Goal: Task Accomplishment & Management: Manage account settings

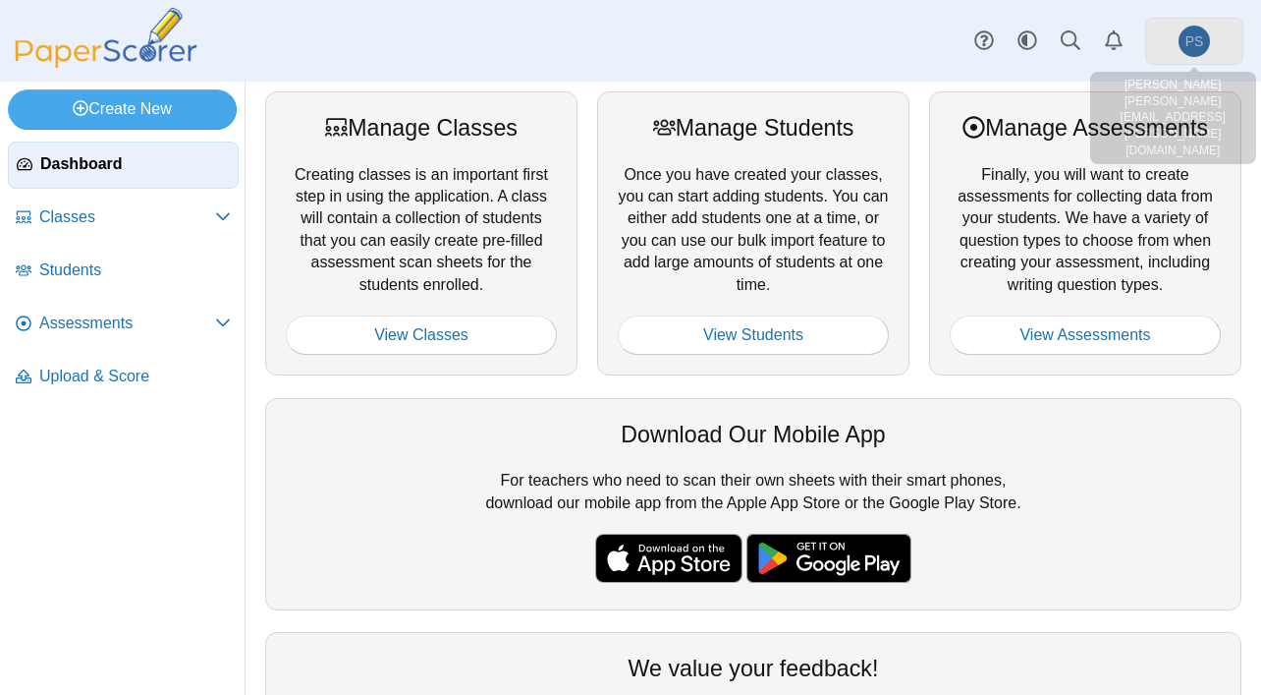
click at [1193, 42] on span "PS" at bounding box center [1195, 41] width 19 height 14
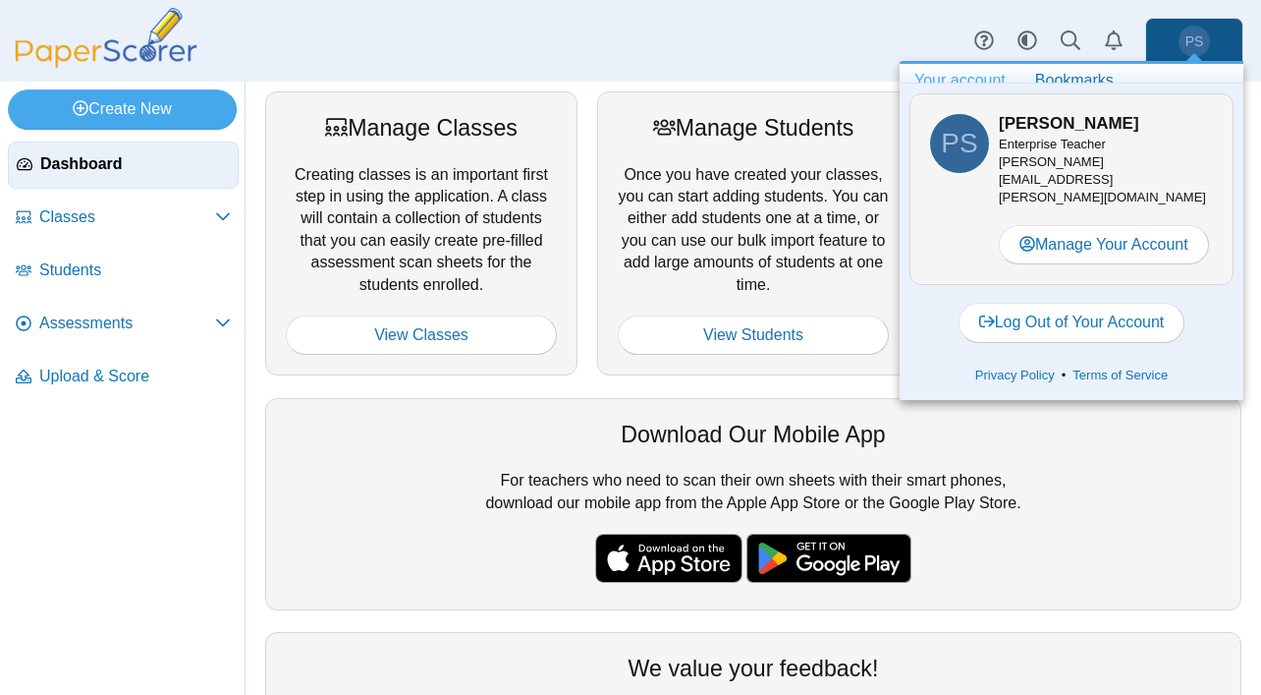
click at [1193, 42] on span "PS" at bounding box center [1195, 41] width 19 height 14
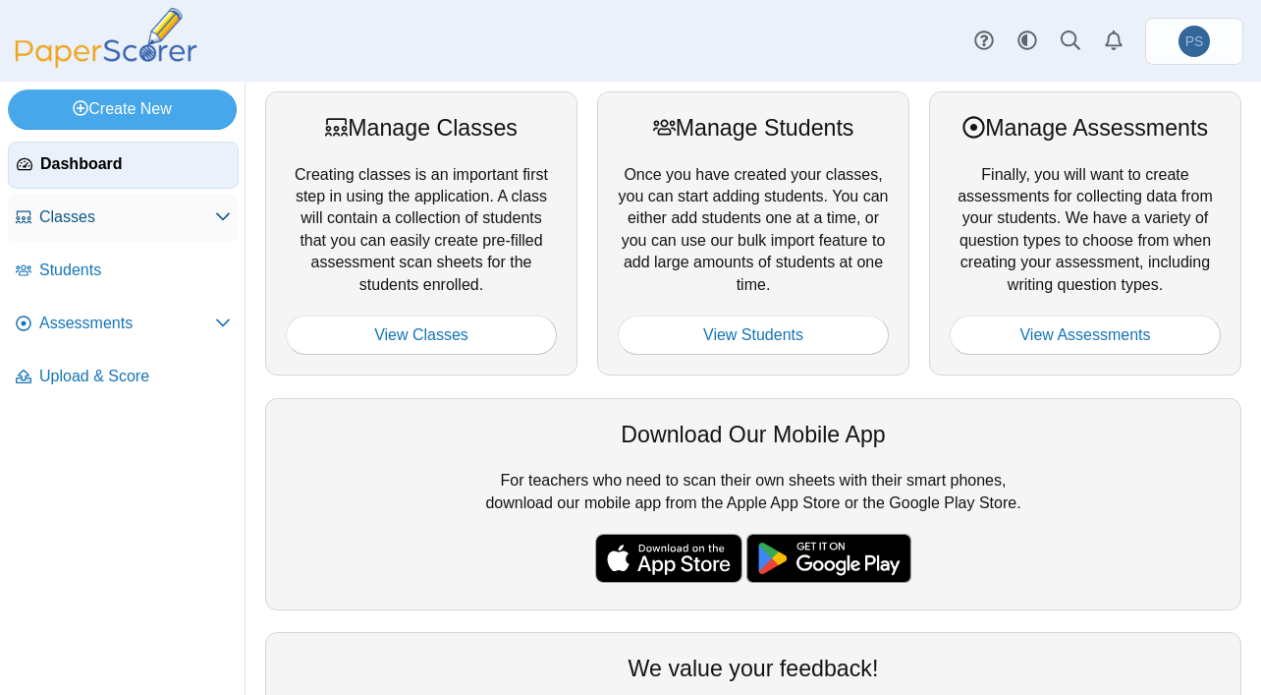
click at [93, 215] on span "Classes" at bounding box center [127, 217] width 176 height 22
click at [56, 219] on span "Classes" at bounding box center [127, 217] width 176 height 22
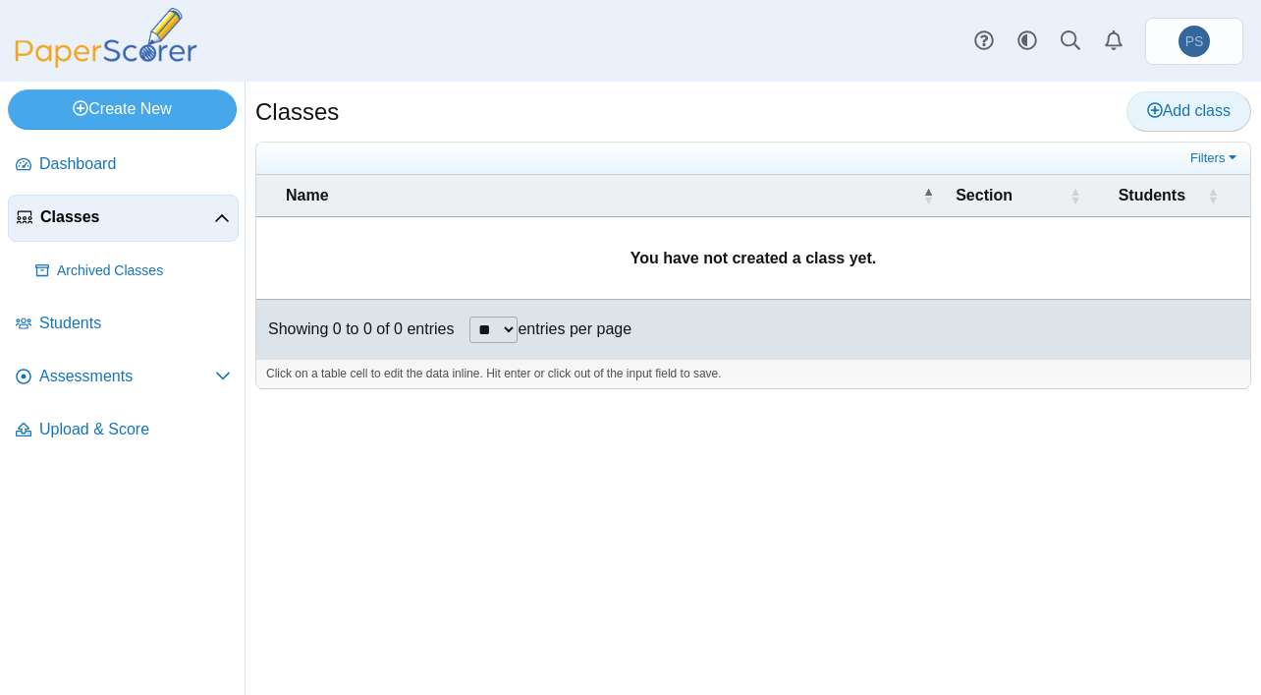
click at [1193, 112] on span "Add class" at bounding box center [1189, 110] width 84 height 17
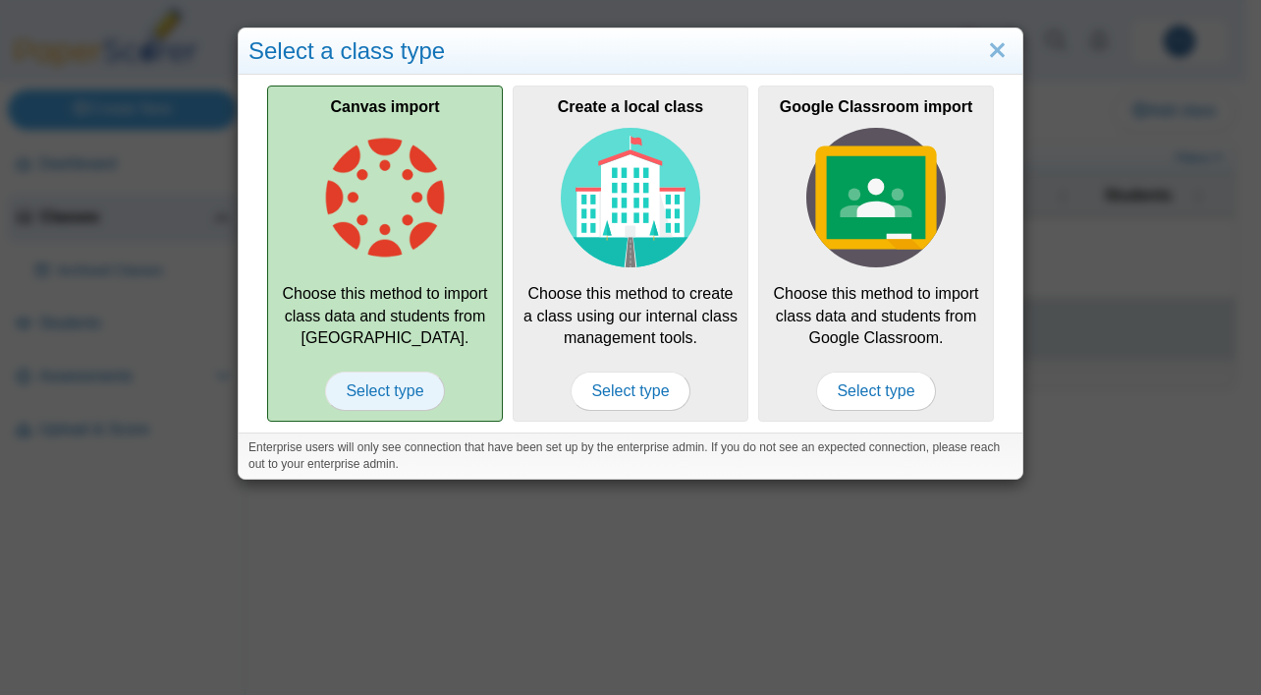
click at [365, 379] on span "Select type" at bounding box center [384, 390] width 119 height 39
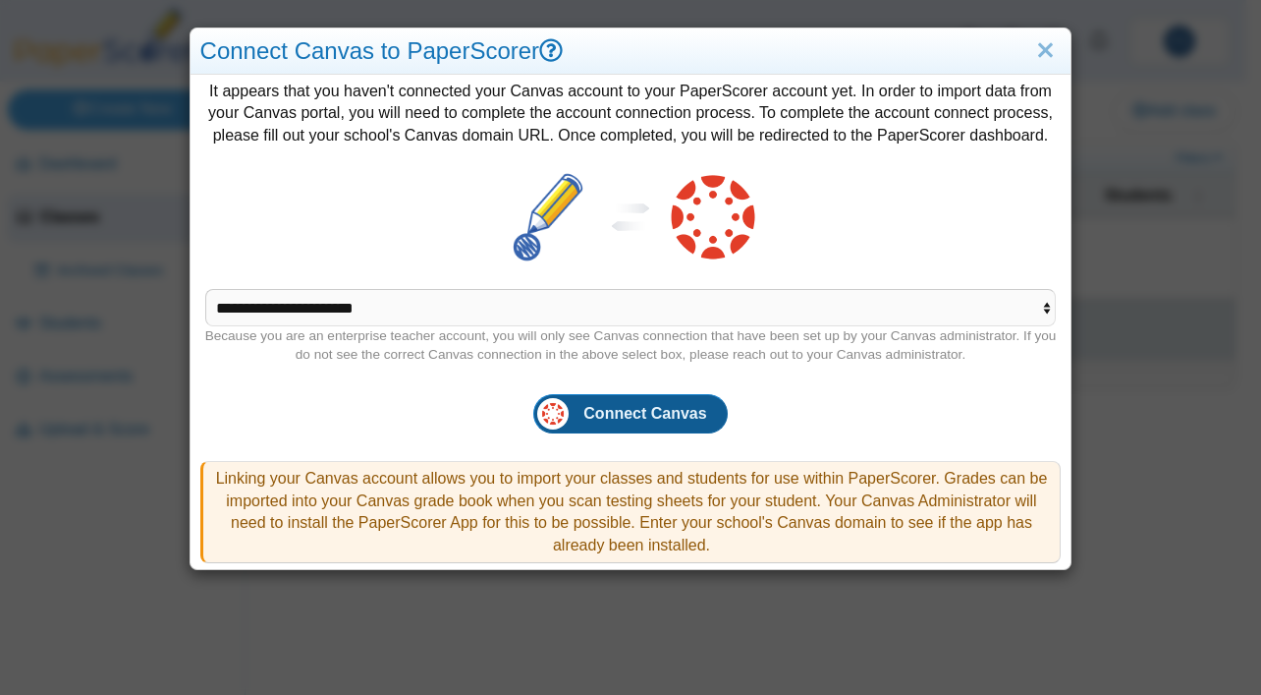
click at [640, 421] on span "Connect Canvas" at bounding box center [645, 413] width 123 height 17
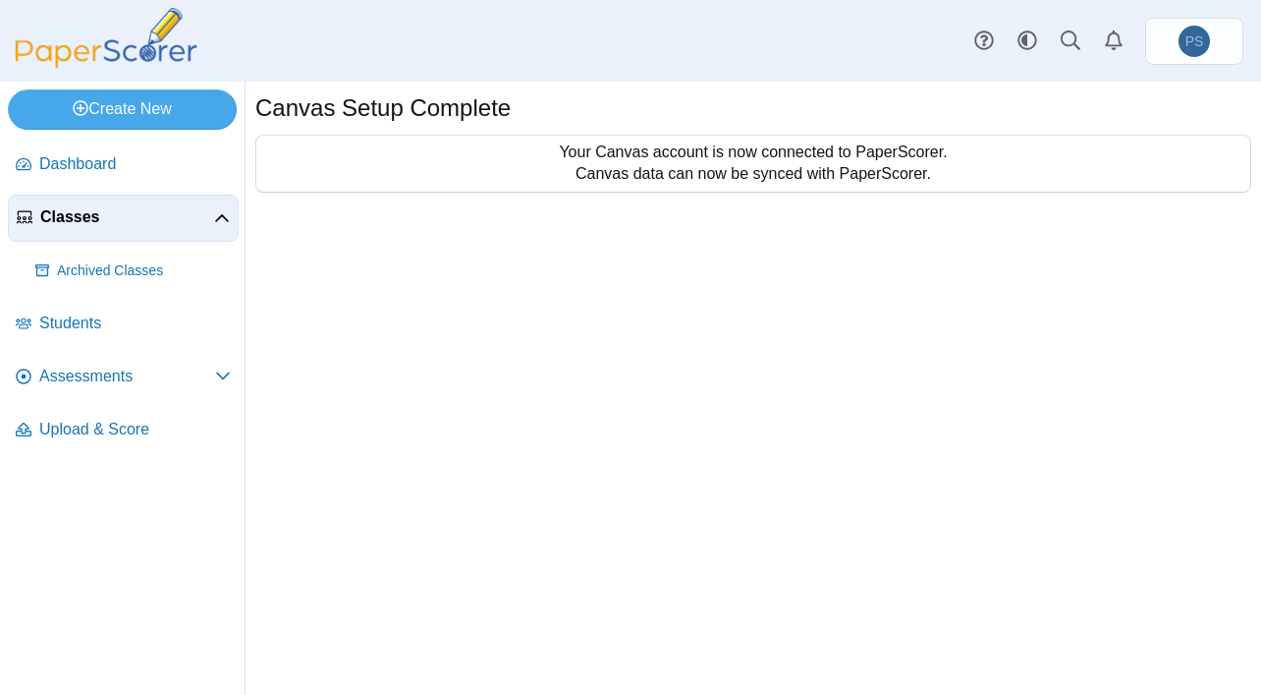
click at [99, 226] on span "Classes" at bounding box center [127, 217] width 174 height 22
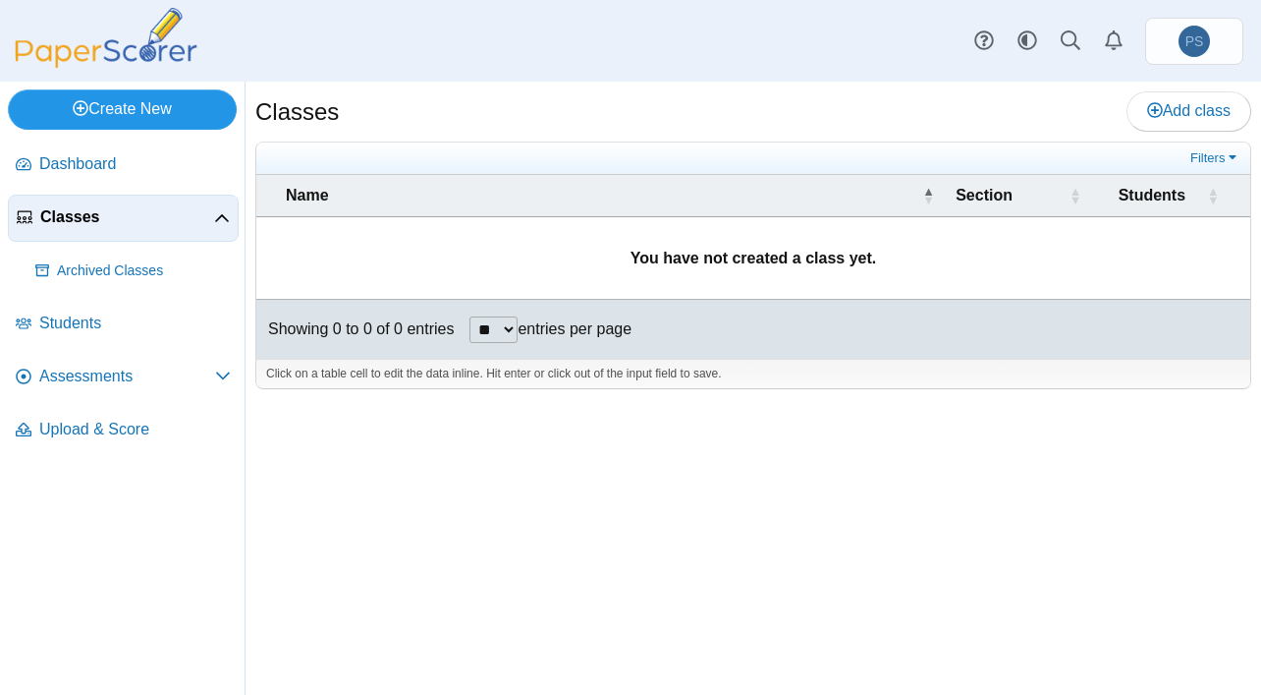
click at [134, 103] on link "Create New" at bounding box center [122, 108] width 229 height 39
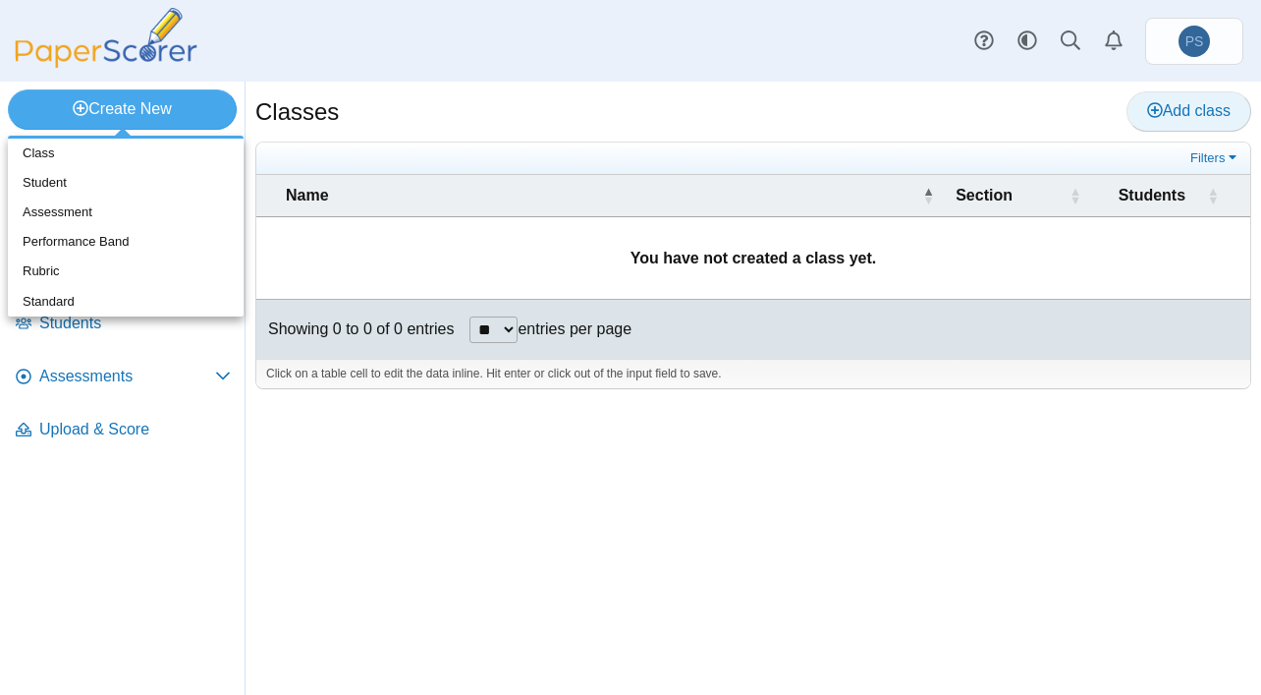
click at [1155, 105] on icon at bounding box center [1155, 110] width 16 height 16
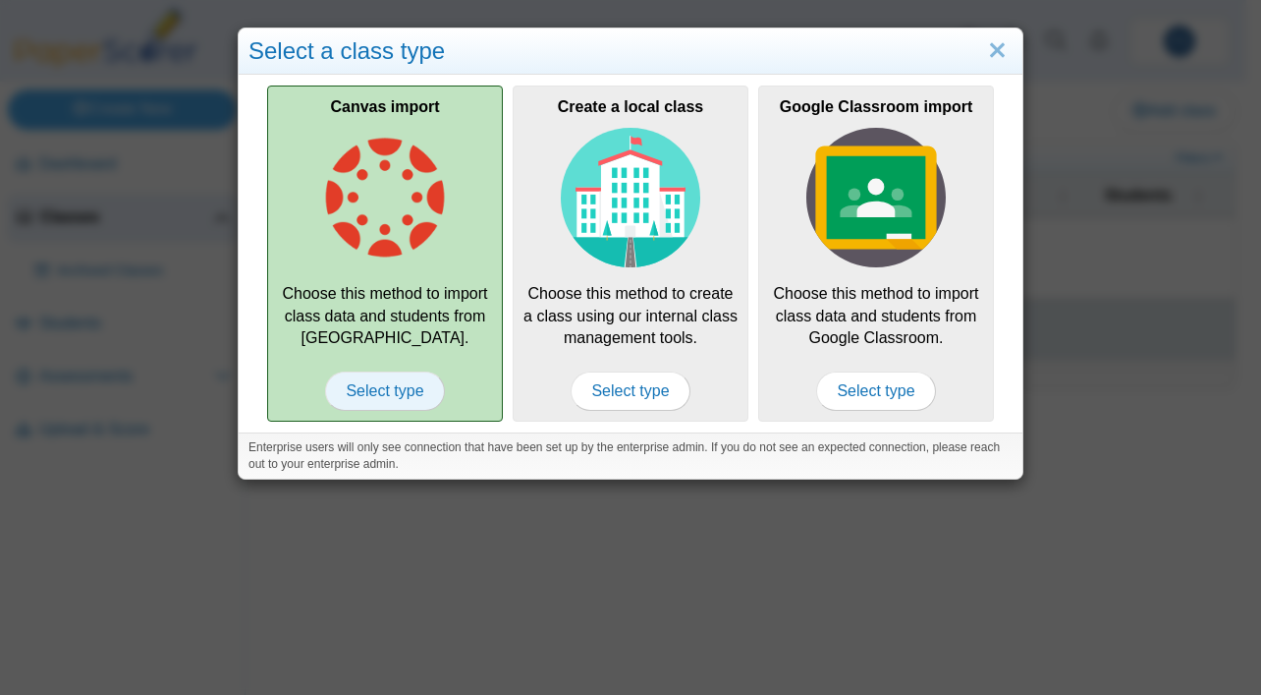
click at [384, 392] on span "Select type" at bounding box center [384, 390] width 119 height 39
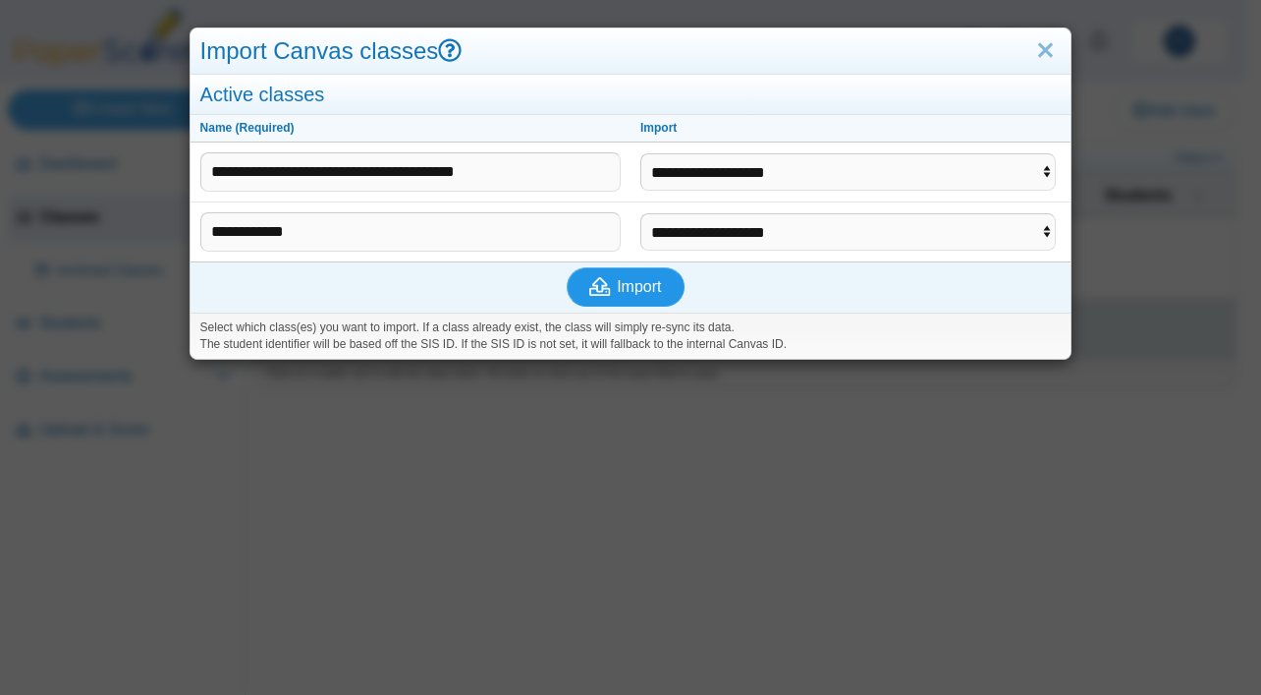
click at [629, 288] on span "Import" at bounding box center [639, 286] width 44 height 17
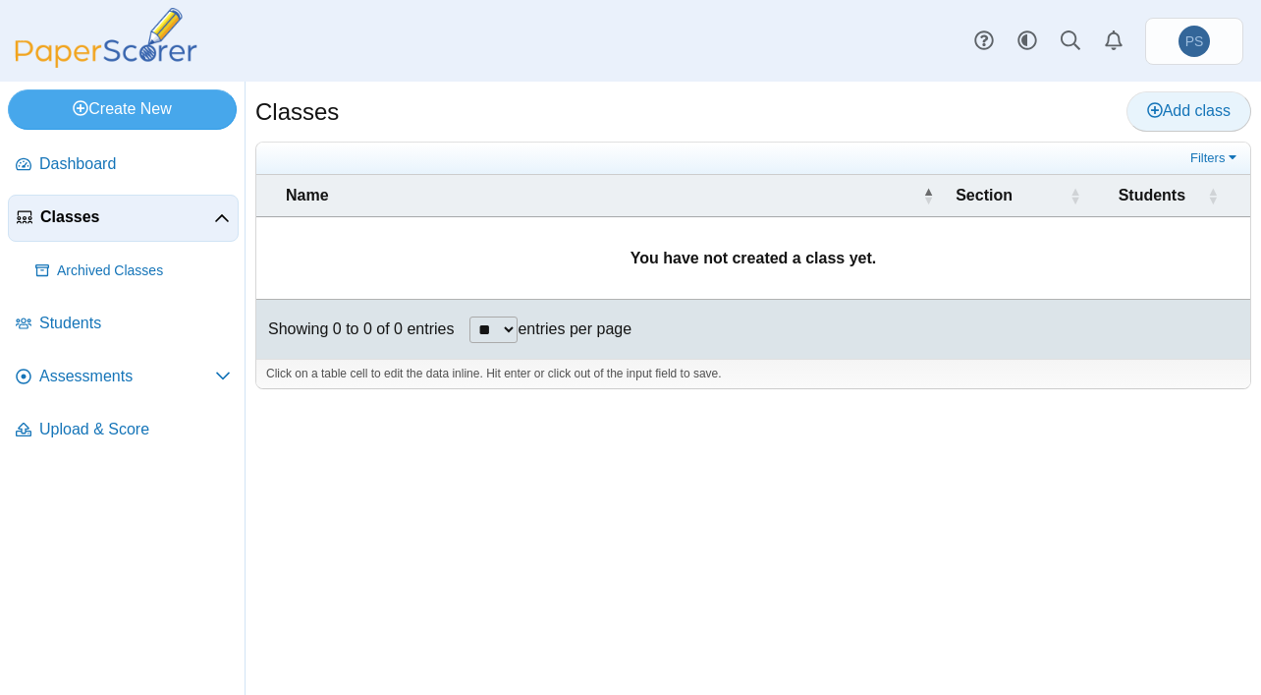
click at [1184, 108] on span "Add class" at bounding box center [1189, 110] width 84 height 17
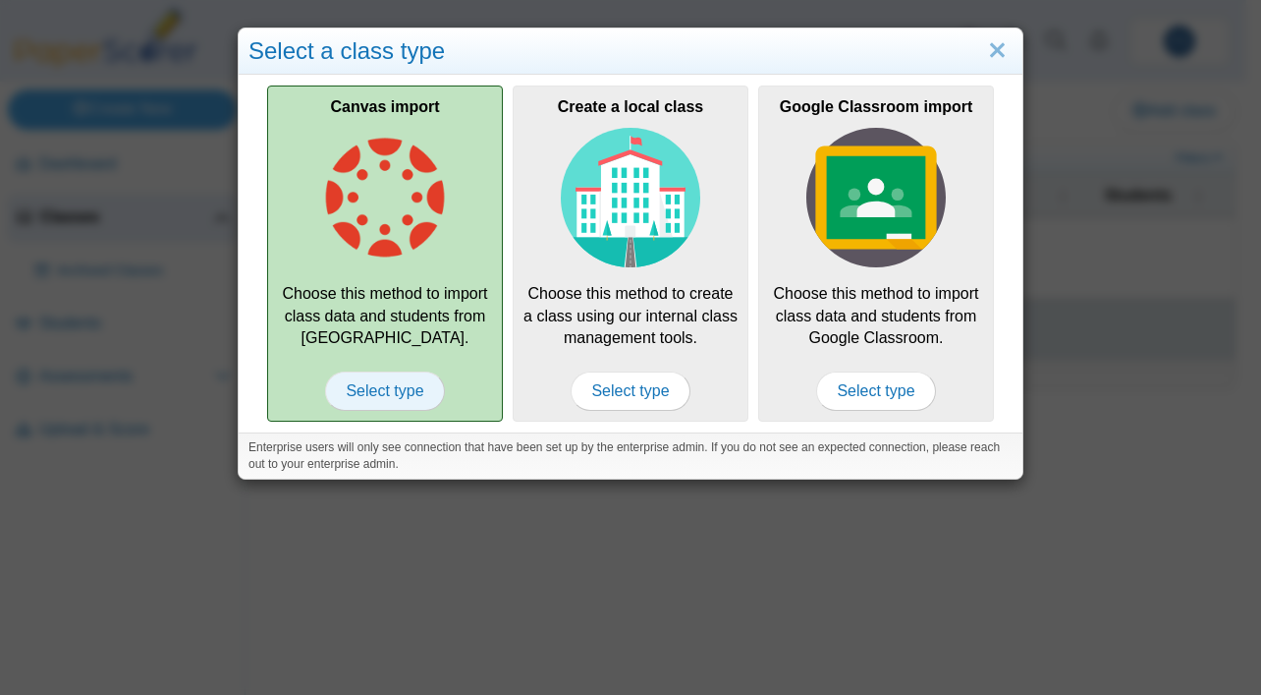
click at [352, 392] on span "Select type" at bounding box center [384, 390] width 119 height 39
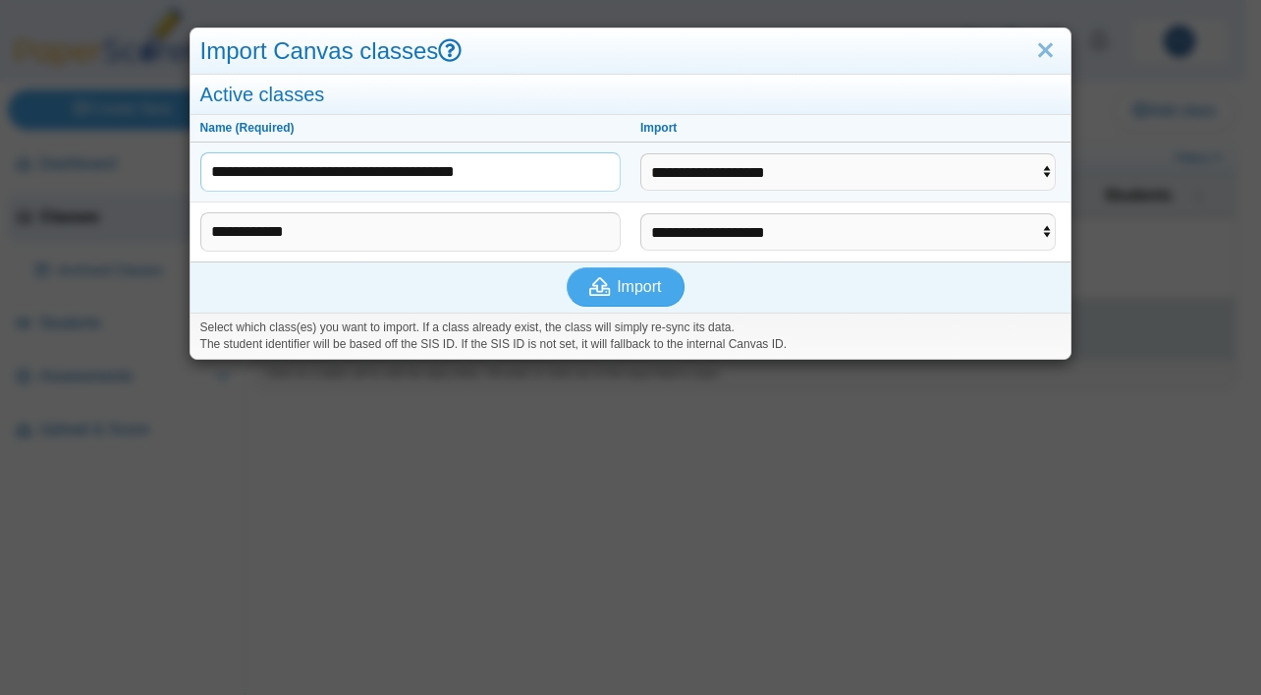
click at [412, 175] on input "**********" at bounding box center [410, 171] width 420 height 39
click at [605, 168] on input "**********" at bounding box center [410, 171] width 420 height 39
click at [769, 167] on select "**********" at bounding box center [849, 171] width 416 height 37
select select "**********"
click at [641, 153] on select "**********" at bounding box center [849, 171] width 416 height 37
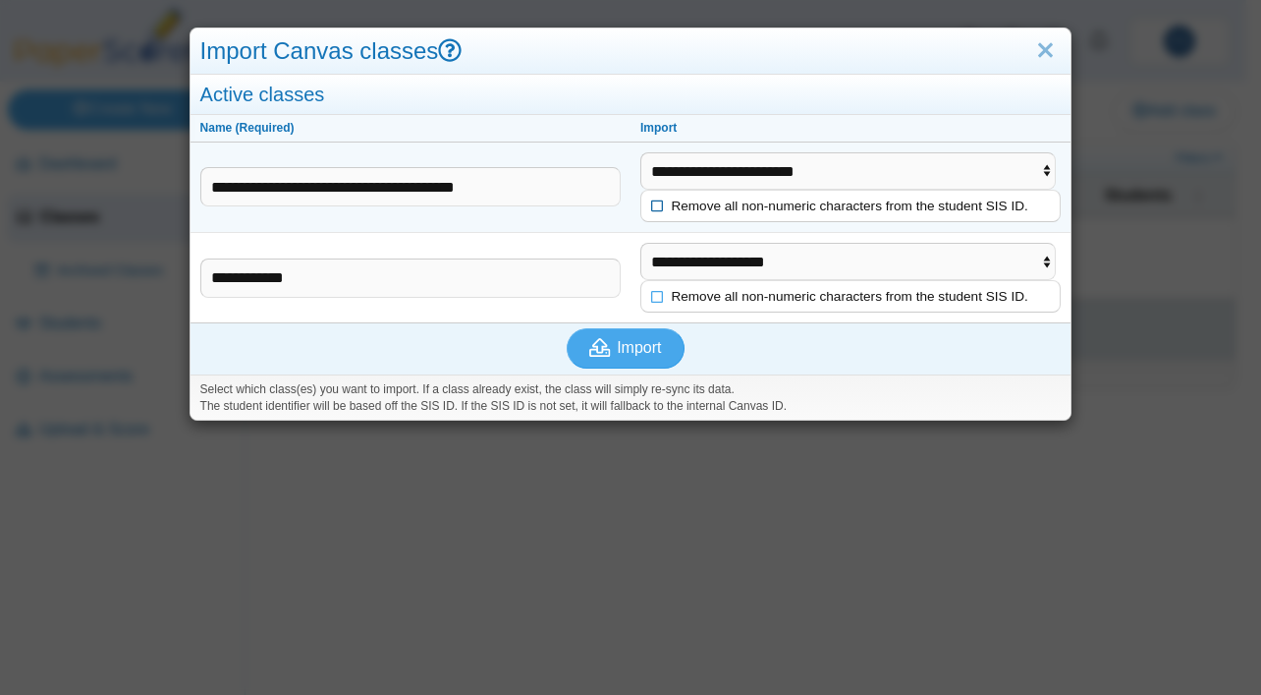
click at [654, 207] on icon at bounding box center [658, 204] width 14 height 12
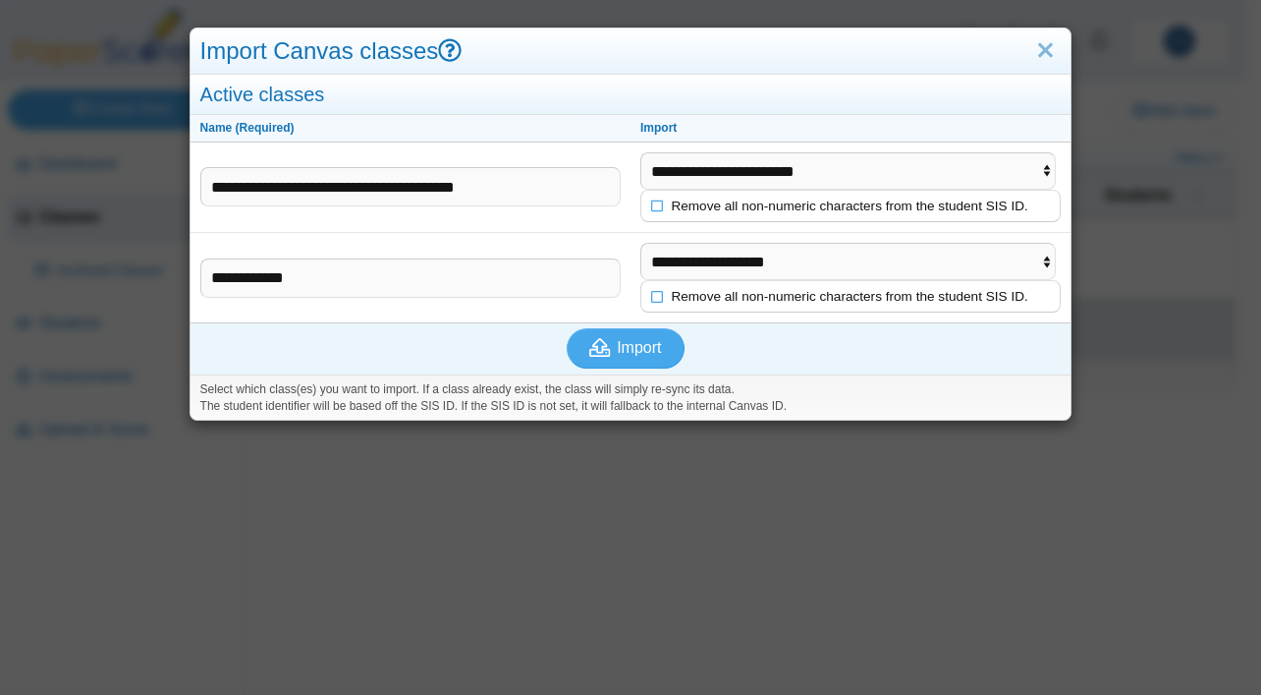
click at [944, 593] on div "**********" at bounding box center [630, 347] width 1261 height 695
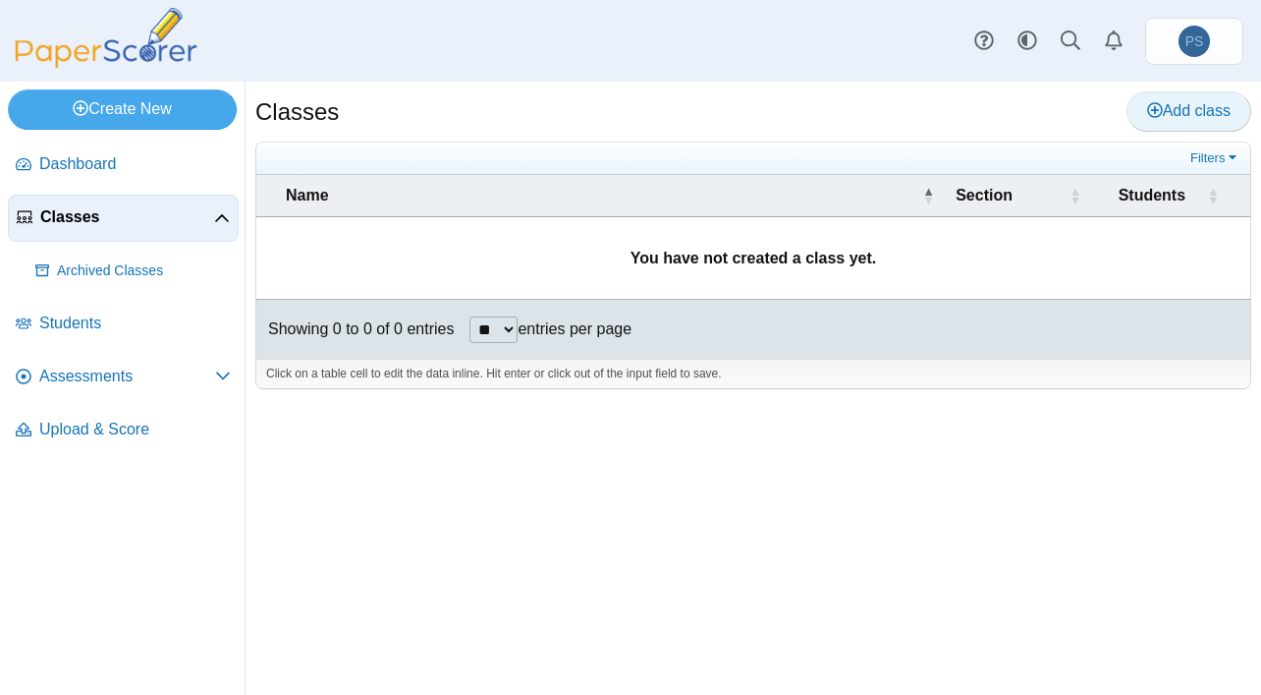
click at [1182, 116] on span "Add class" at bounding box center [1189, 110] width 84 height 17
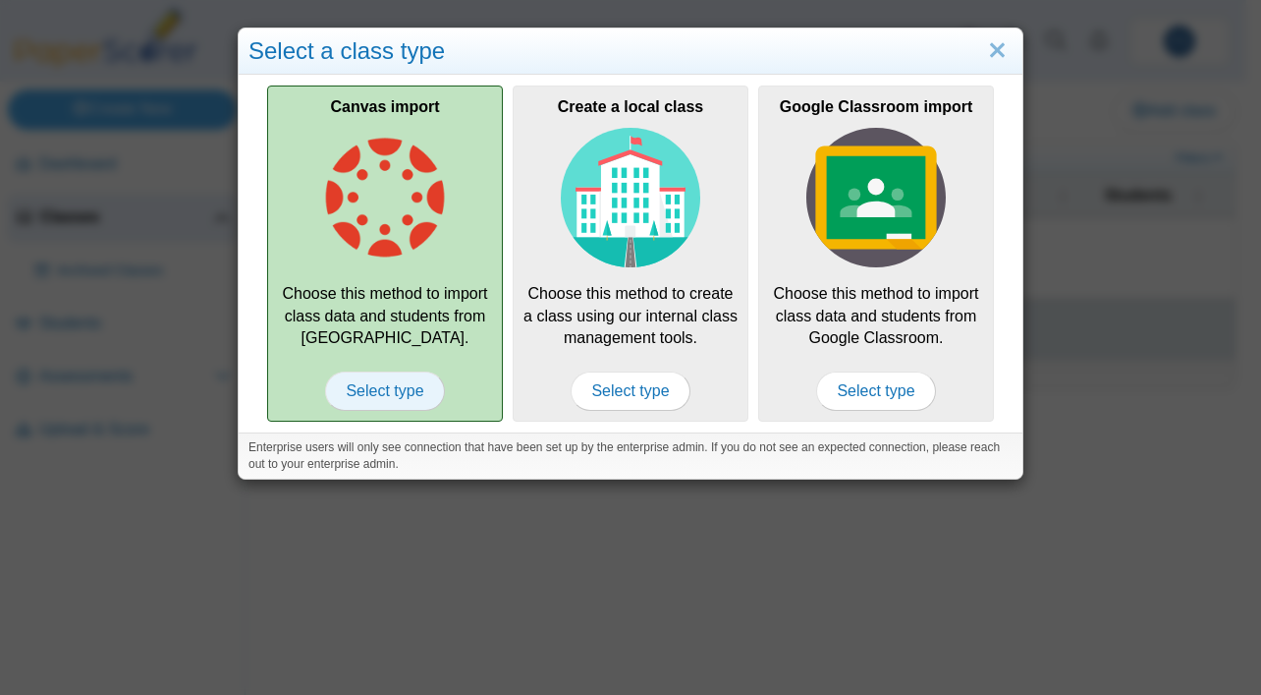
click at [394, 391] on span "Select type" at bounding box center [384, 390] width 119 height 39
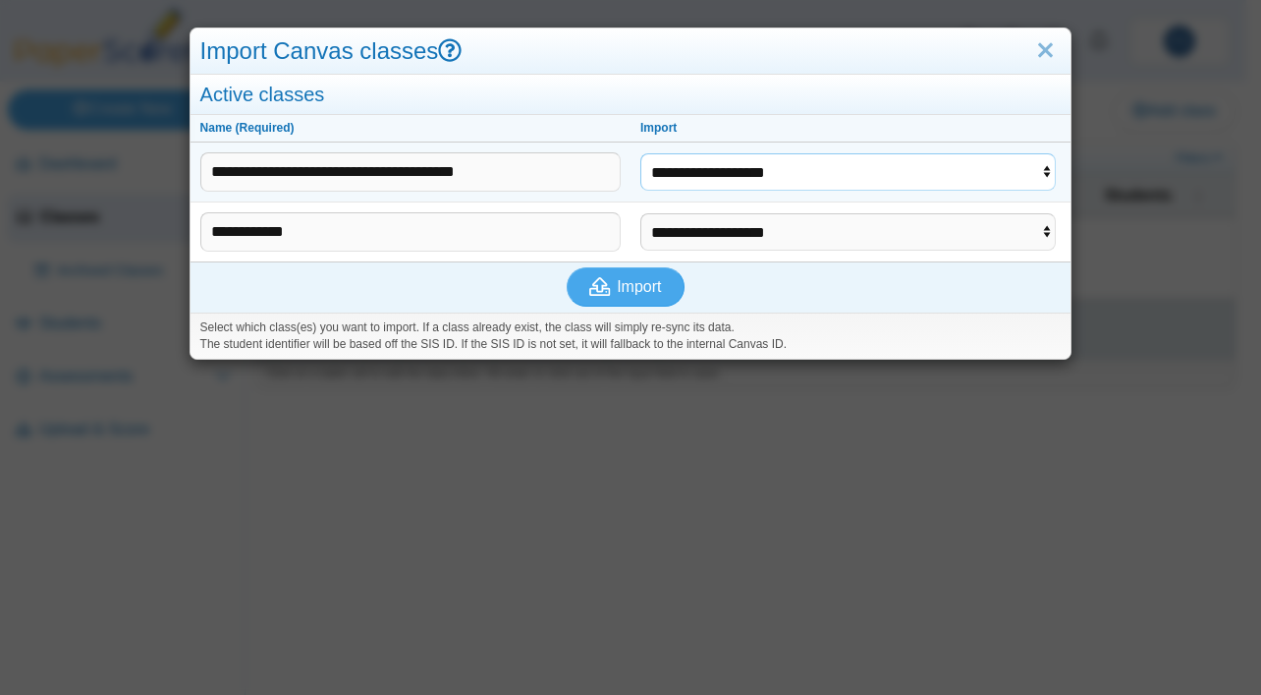
click at [764, 168] on select "**********" at bounding box center [849, 171] width 416 height 37
select select "**********"
click at [641, 153] on select "**********" at bounding box center [849, 171] width 416 height 37
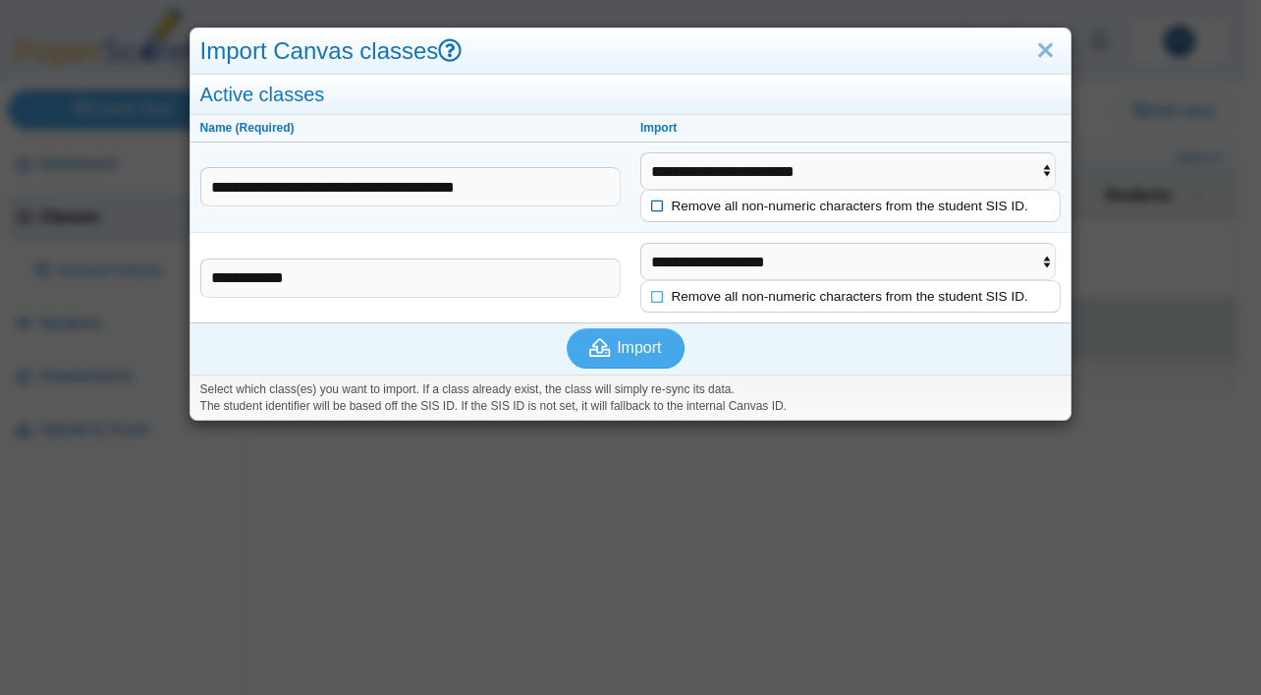
click at [651, 208] on icon at bounding box center [658, 204] width 14 height 12
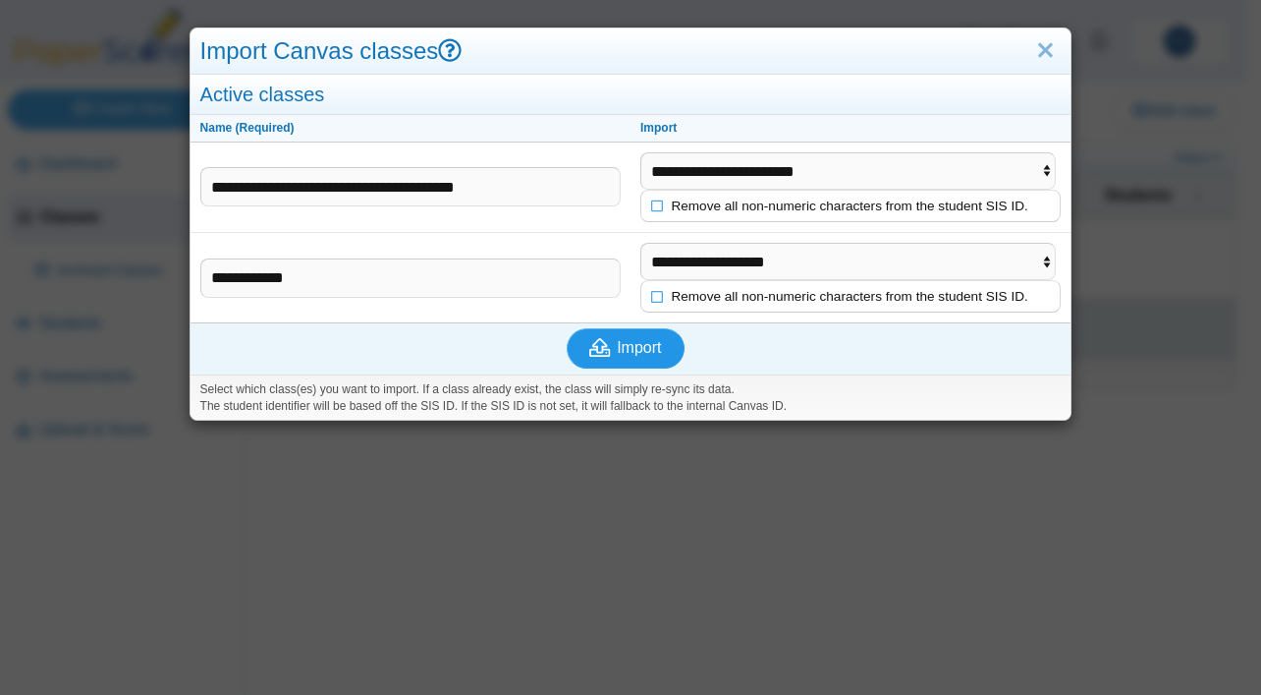
click at [617, 356] on span "Import" at bounding box center [639, 347] width 44 height 17
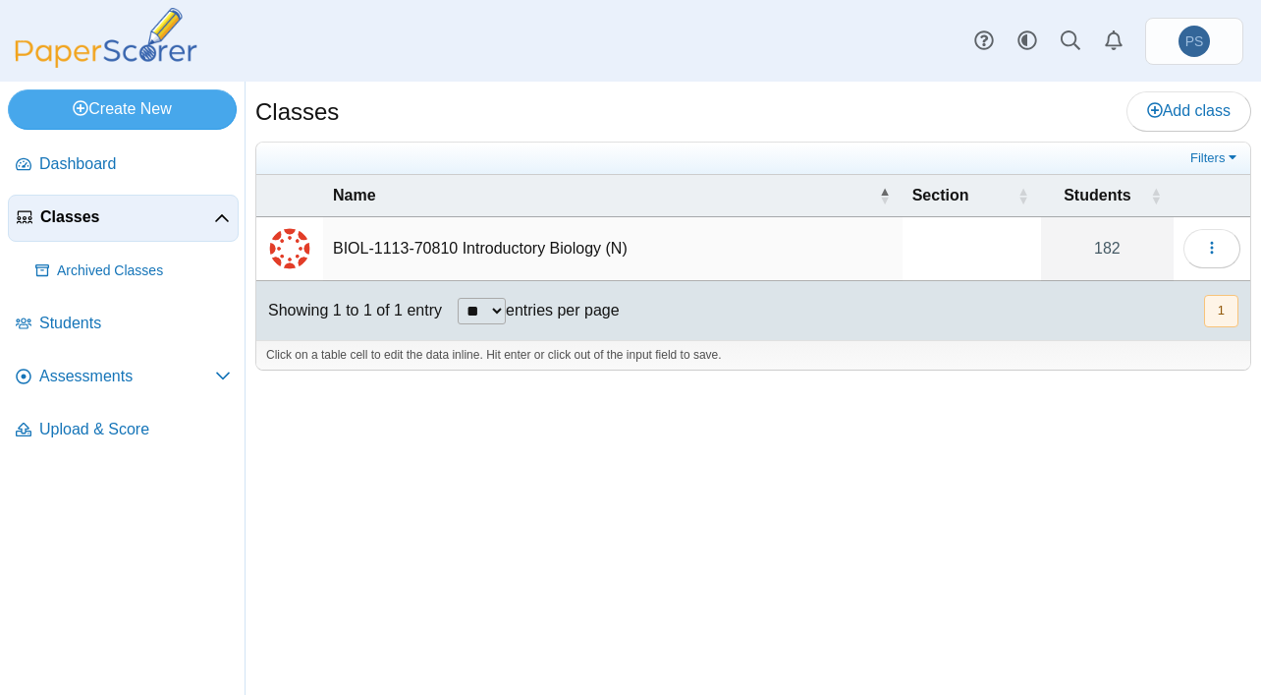
click at [505, 240] on td "BIOL-1113-70810 Introductory Biology (N)" at bounding box center [613, 249] width 580 height 64
click at [944, 249] on td at bounding box center [971, 249] width 139 height 64
click at [866, 316] on div "Showing 1 to 1 of 1 entry ** ** ** *** entries per page « Prev 1 Next »" at bounding box center [753, 310] width 994 height 59
click at [1210, 244] on icon "button" at bounding box center [1212, 248] width 16 height 16
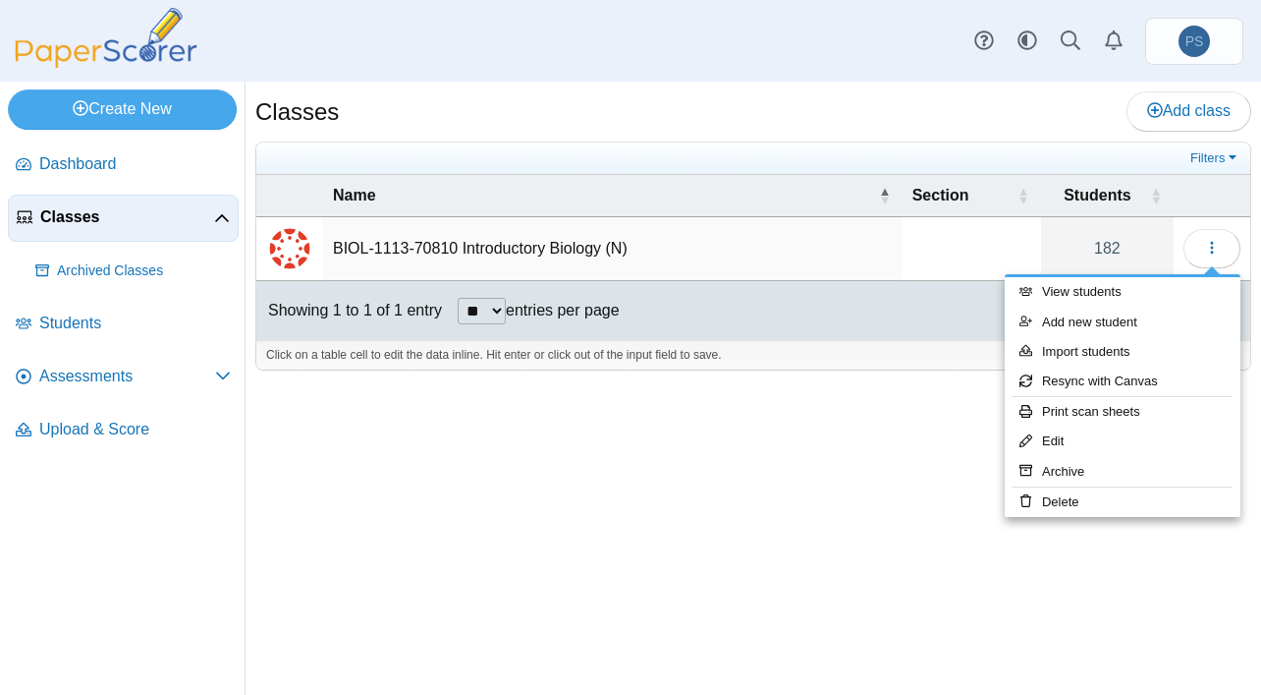
click at [581, 474] on div "Classes Add class Filters 182" at bounding box center [754, 388] width 1016 height 613
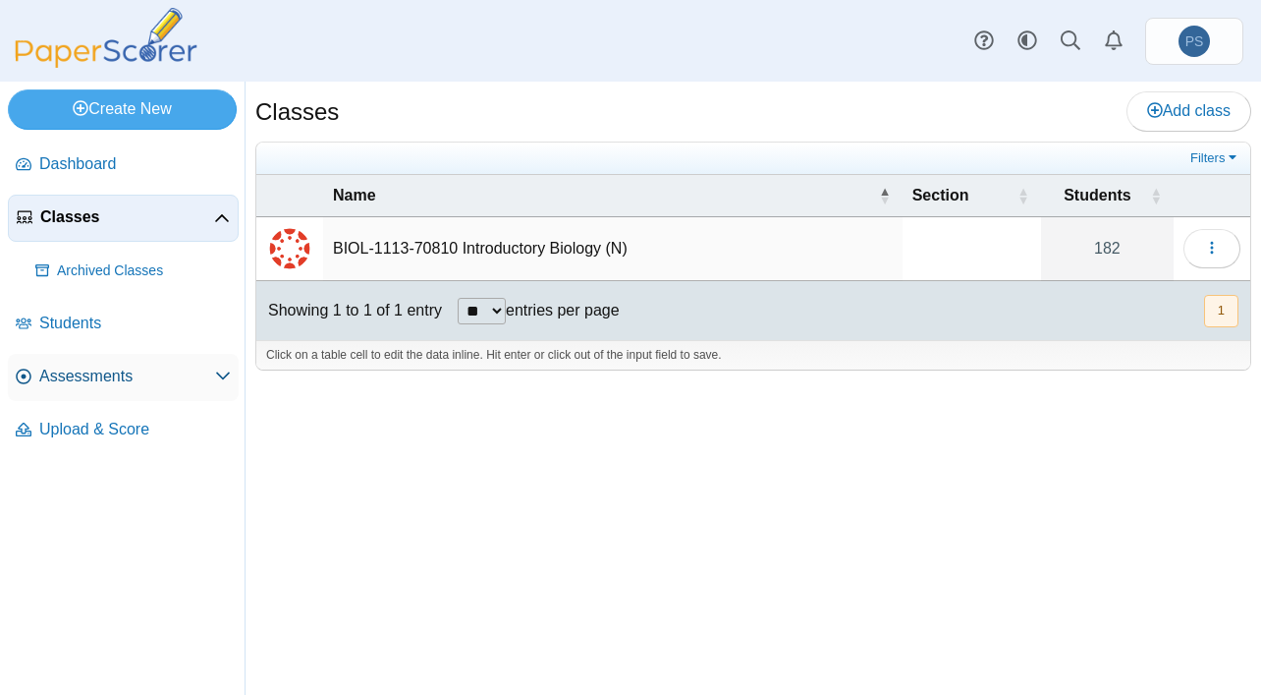
click at [119, 370] on span "Assessments" at bounding box center [127, 376] width 176 height 22
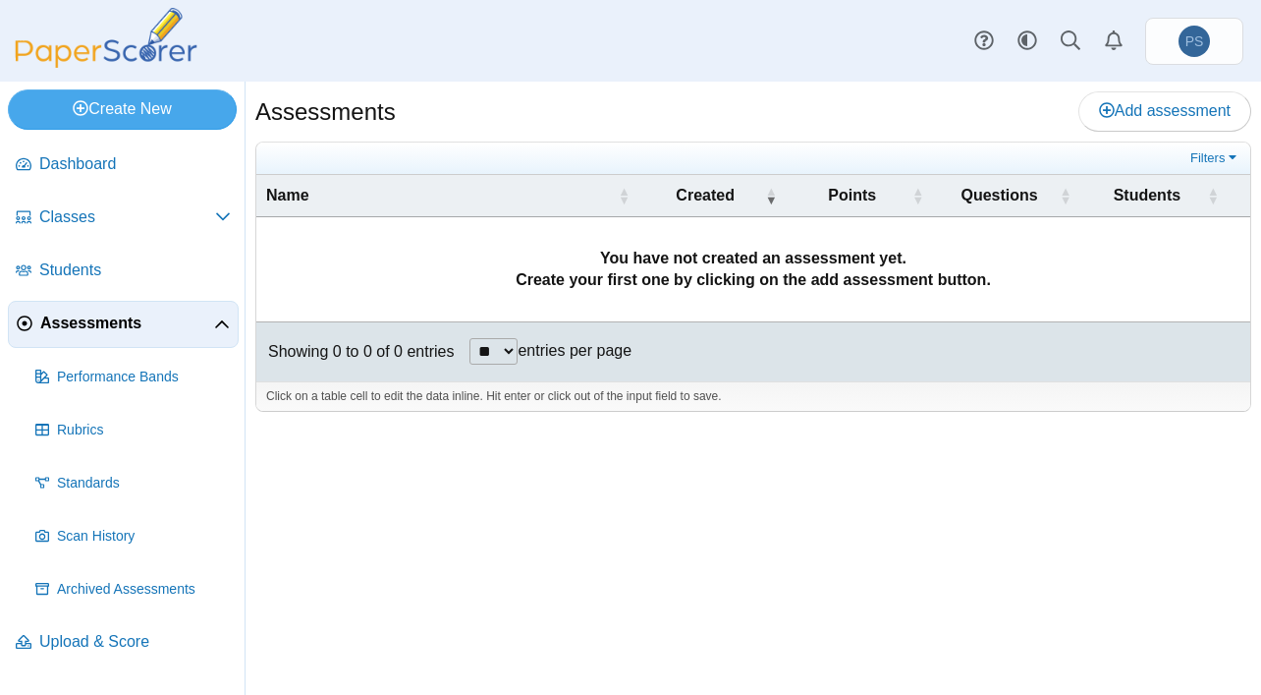
click at [818, 498] on div "Assessments Add assessment **" at bounding box center [754, 388] width 1016 height 613
click at [78, 313] on span "Assessments" at bounding box center [127, 323] width 174 height 22
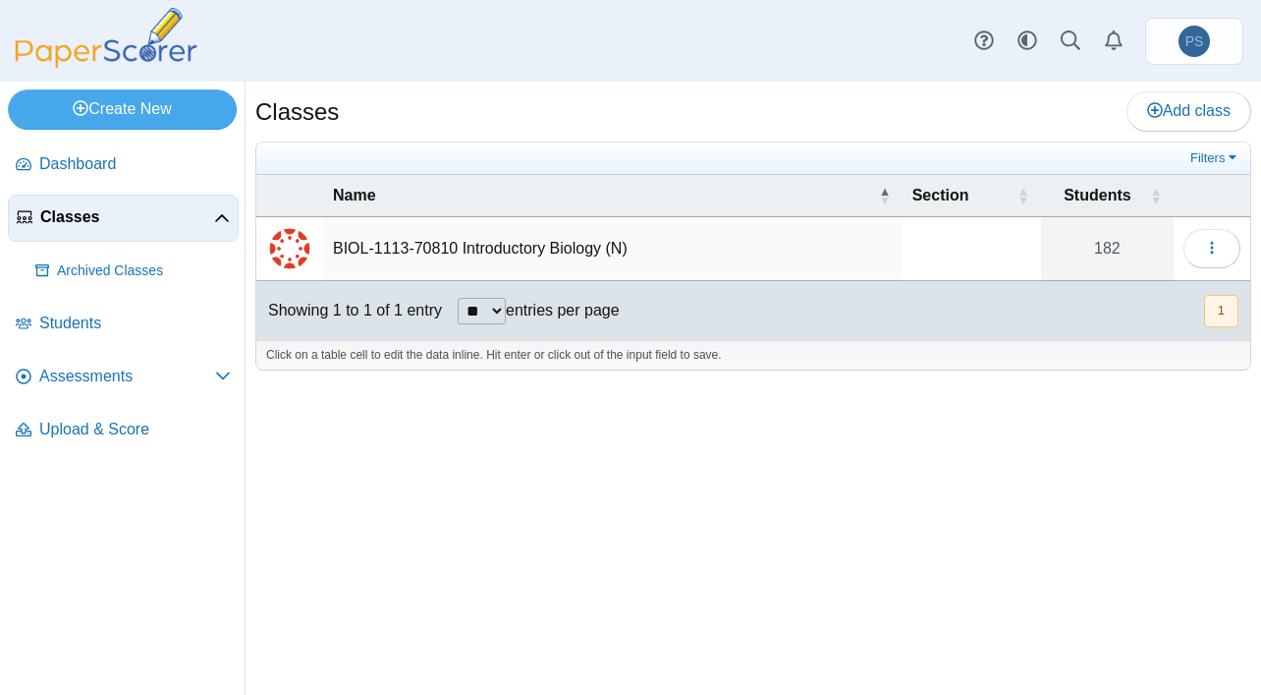
click at [847, 443] on div "Classes Add class Filters 182" at bounding box center [754, 388] width 1016 height 613
click at [68, 94] on link "Create New" at bounding box center [122, 108] width 229 height 39
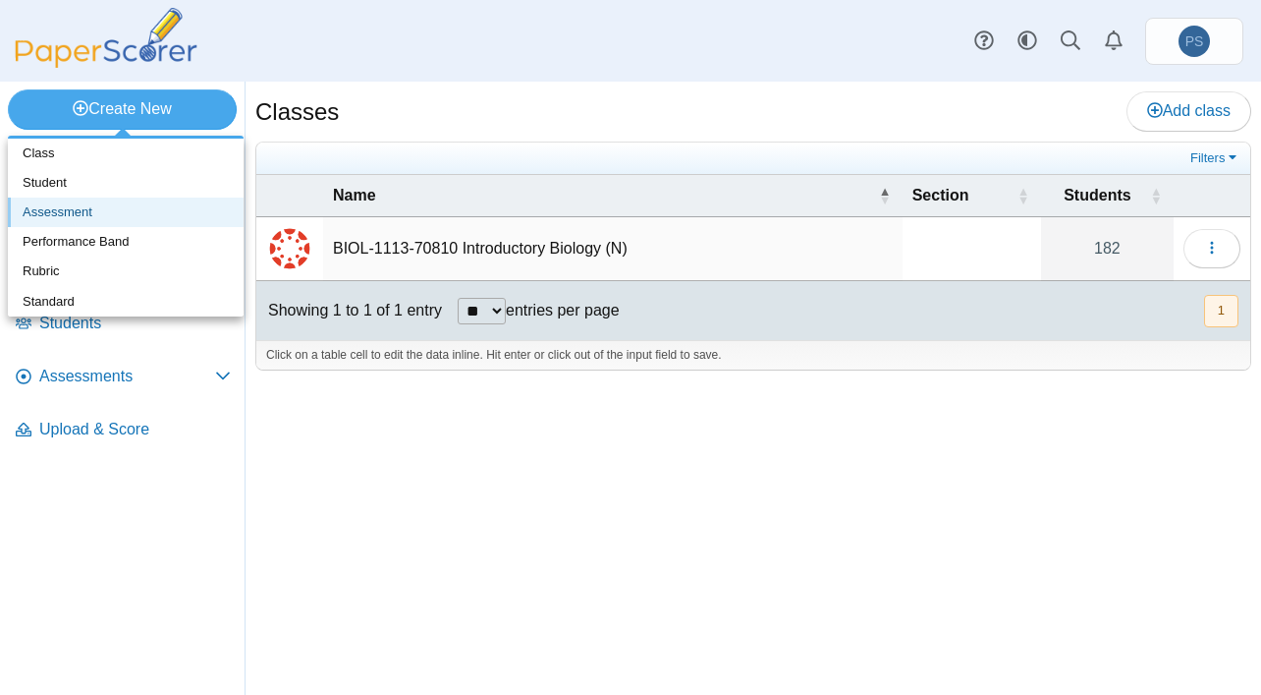
click at [53, 214] on link "Assessment" at bounding box center [126, 211] width 236 height 29
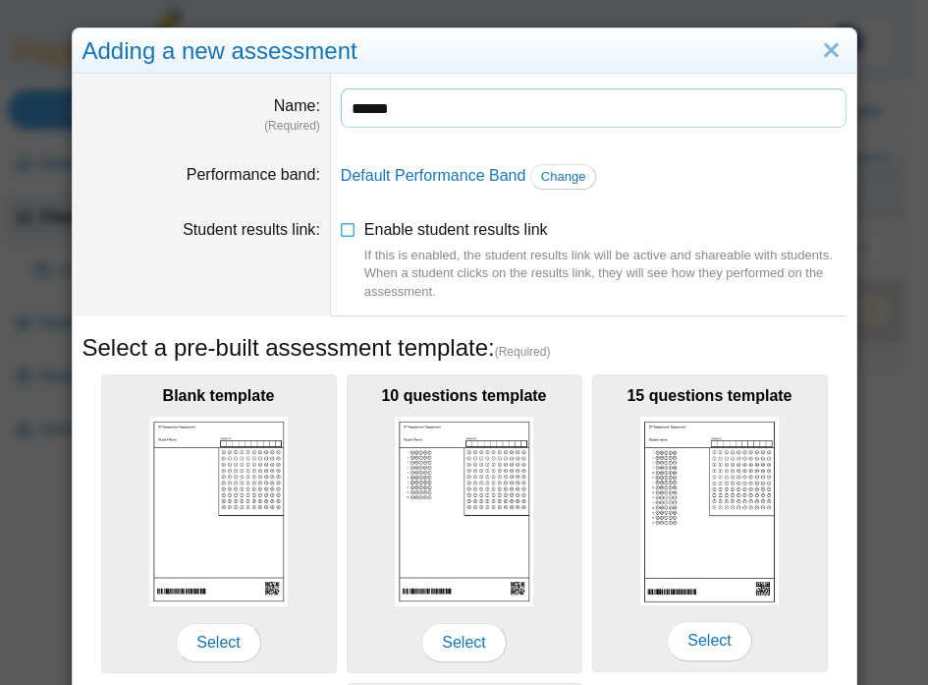
type input "******"
click at [341, 230] on icon at bounding box center [349, 226] width 16 height 14
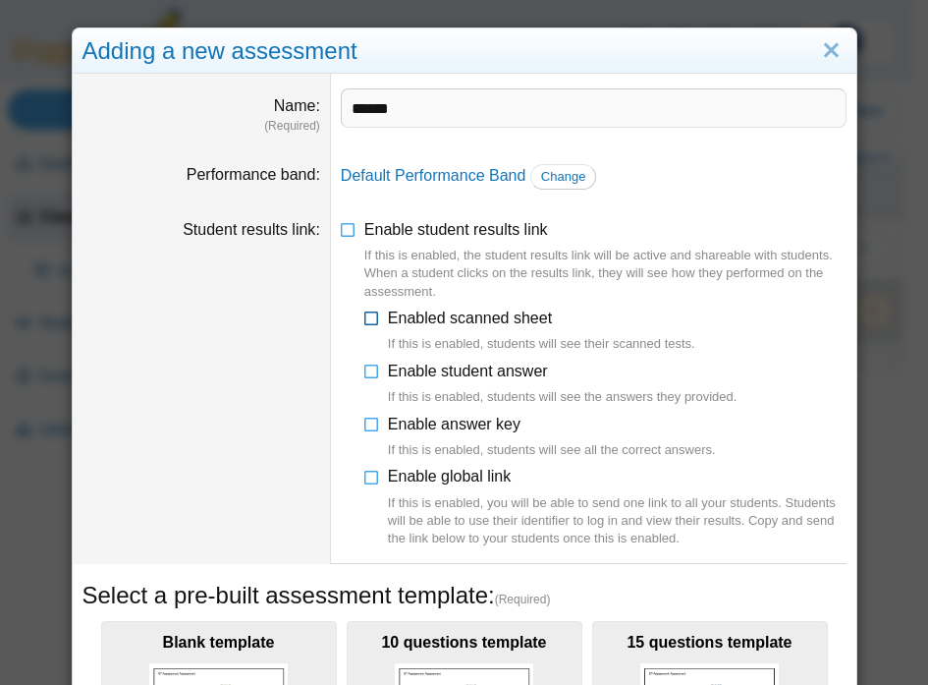
click at [364, 317] on icon at bounding box center [372, 314] width 16 height 14
click at [364, 371] on icon at bounding box center [372, 368] width 16 height 14
click at [368, 419] on icon at bounding box center [372, 421] width 16 height 14
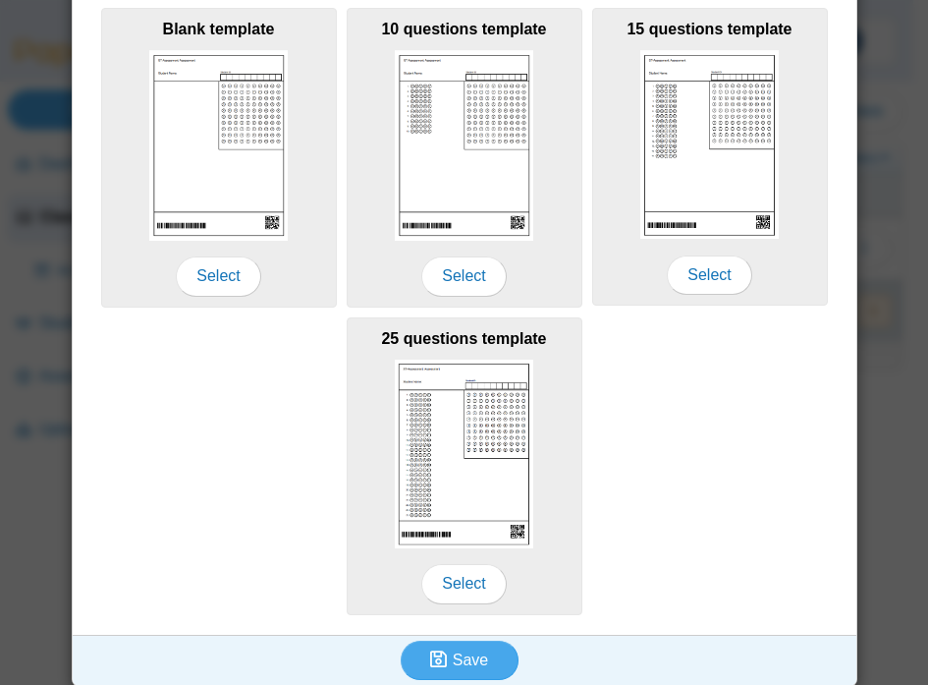
scroll to position [619, 0]
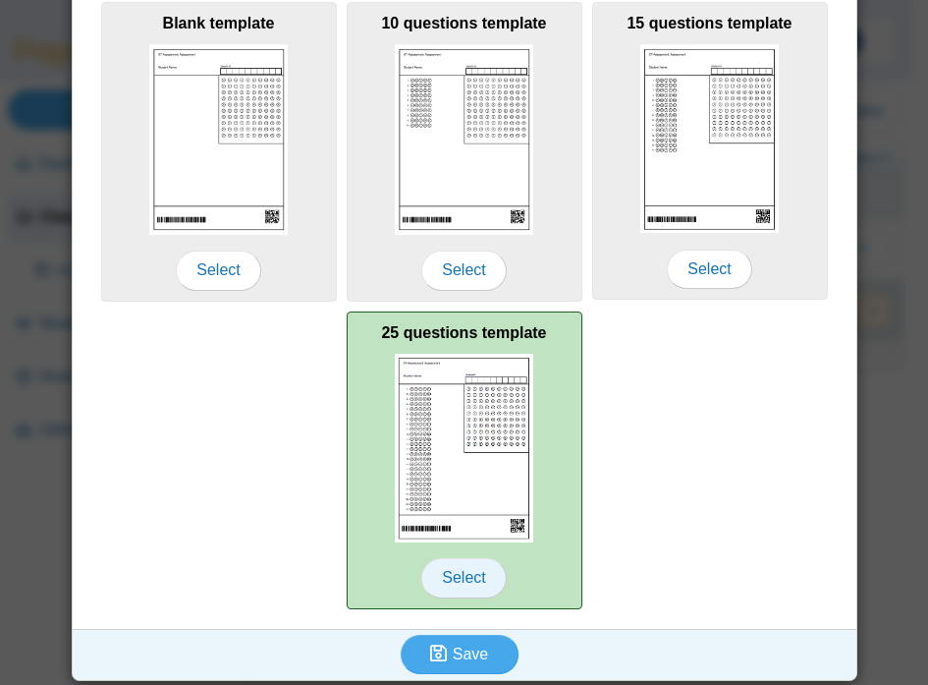
click at [474, 567] on span "Select" at bounding box center [463, 577] width 84 height 39
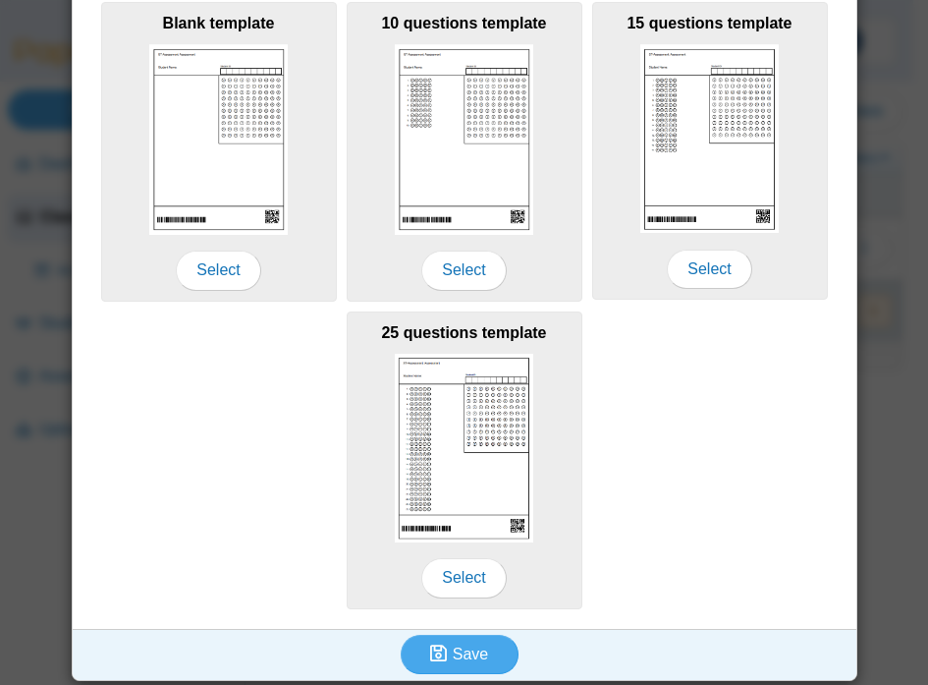
click at [751, 498] on div "Blank template Select 10 questions template Select 15 questions template Select…" at bounding box center [465, 305] width 764 height 616
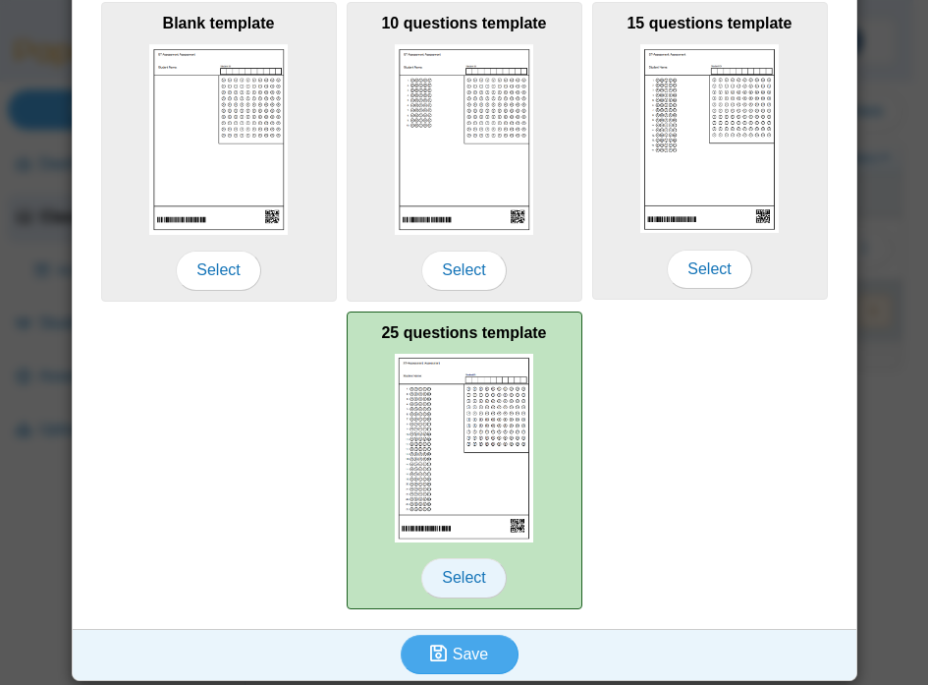
click at [467, 576] on span "Select" at bounding box center [463, 577] width 84 height 39
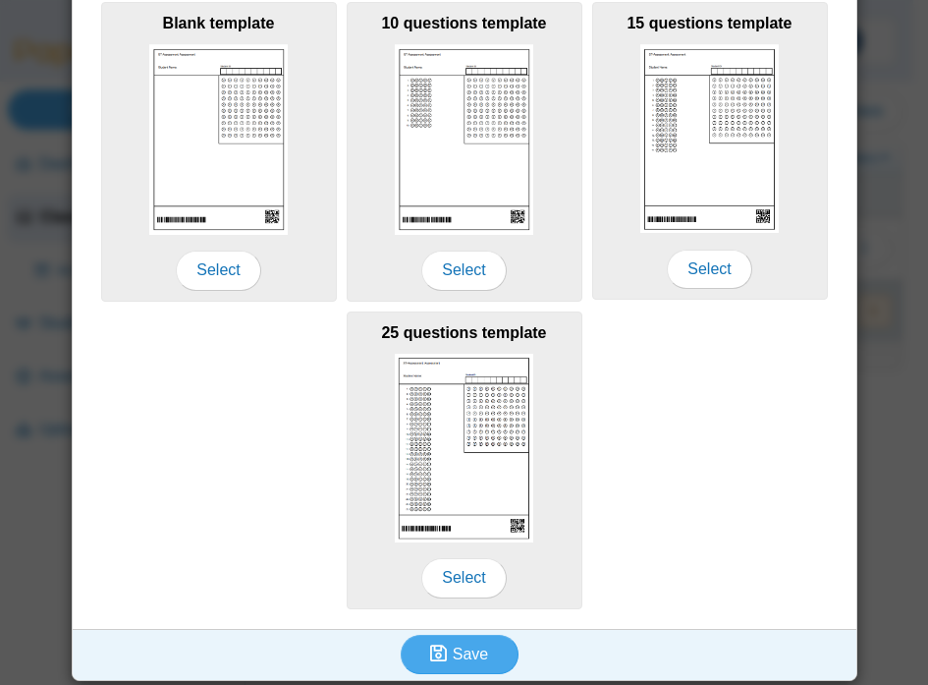
click at [718, 521] on div "Blank template Select 10 questions template Select 15 questions template Select…" at bounding box center [465, 305] width 764 height 616
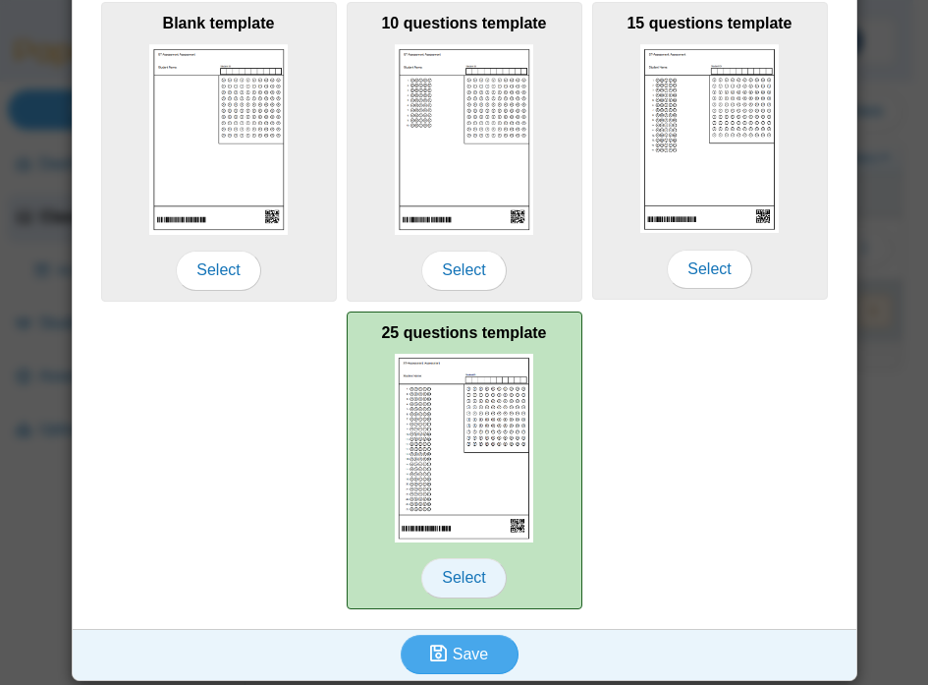
click at [462, 572] on span "Select" at bounding box center [463, 577] width 84 height 39
click at [469, 481] on img at bounding box center [464, 448] width 139 height 189
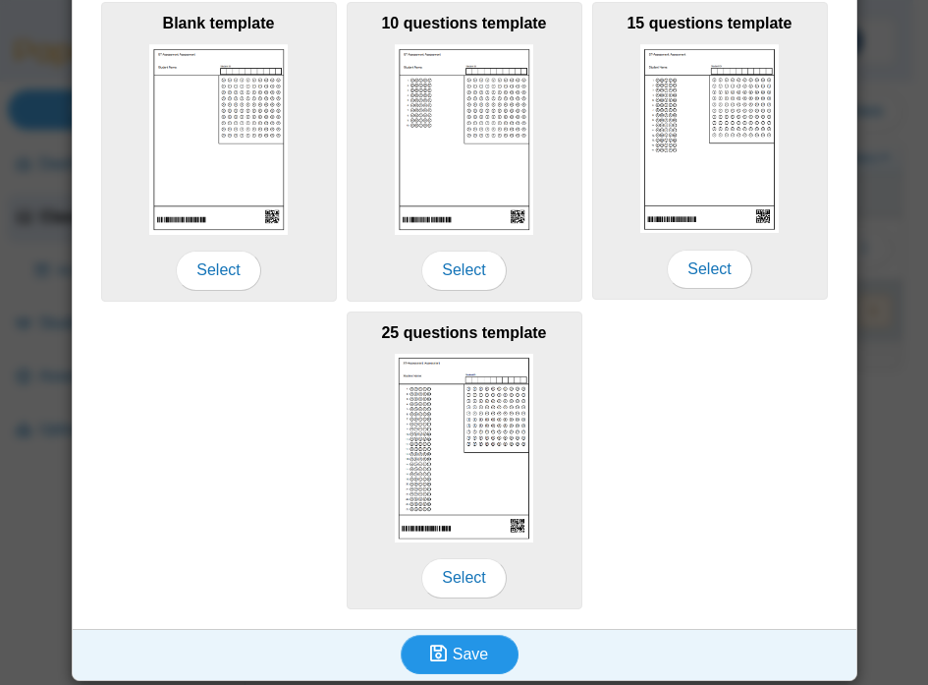
click at [470, 645] on span "Save" at bounding box center [470, 653] width 35 height 17
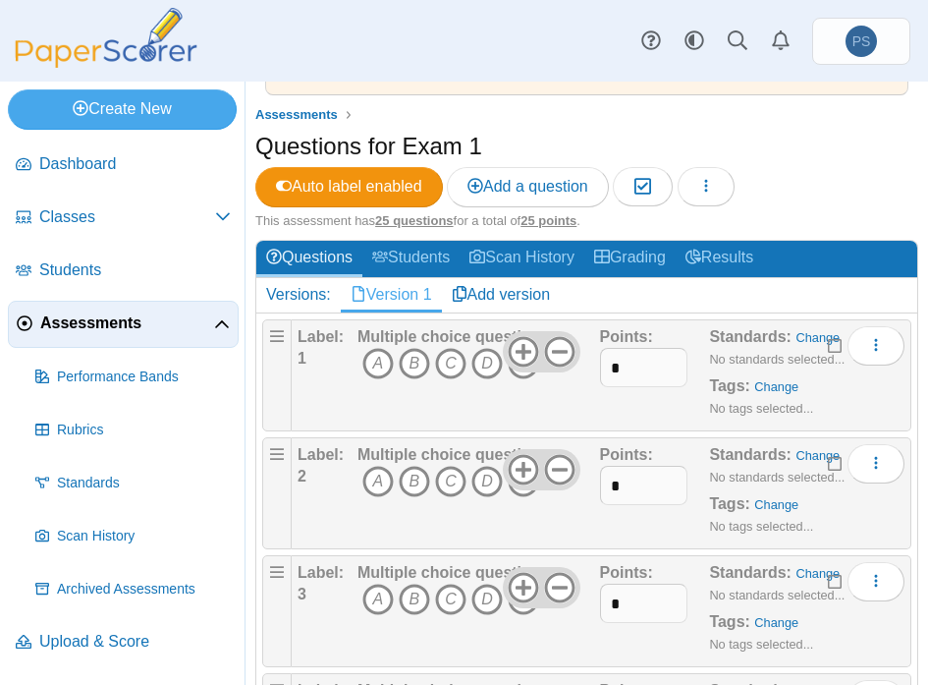
scroll to position [196, 0]
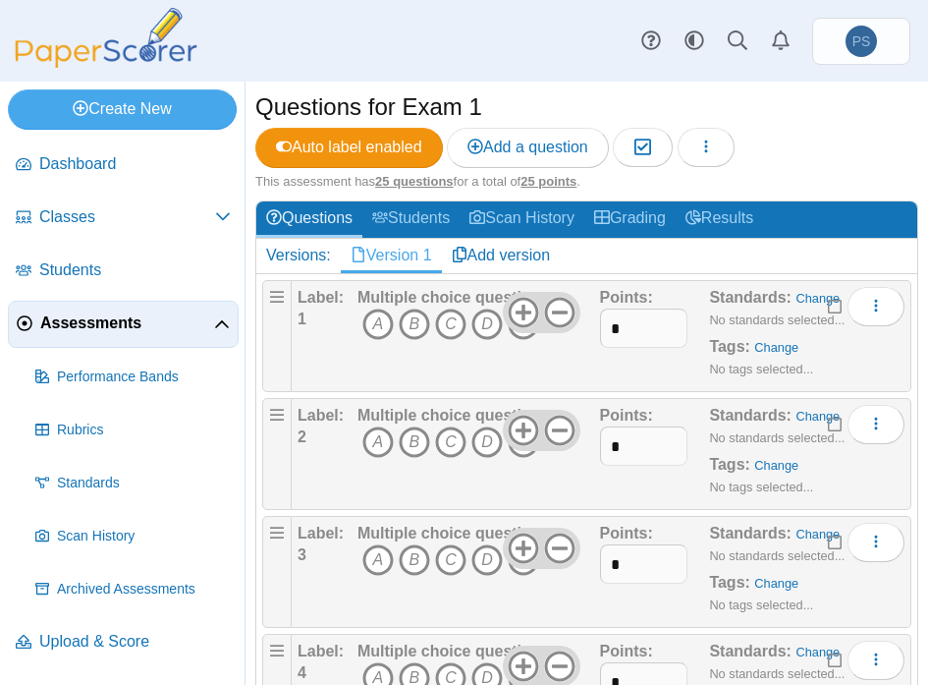
click at [645, 255] on h2 "Versions: Version 1 Add version" at bounding box center [586, 256] width 661 height 34
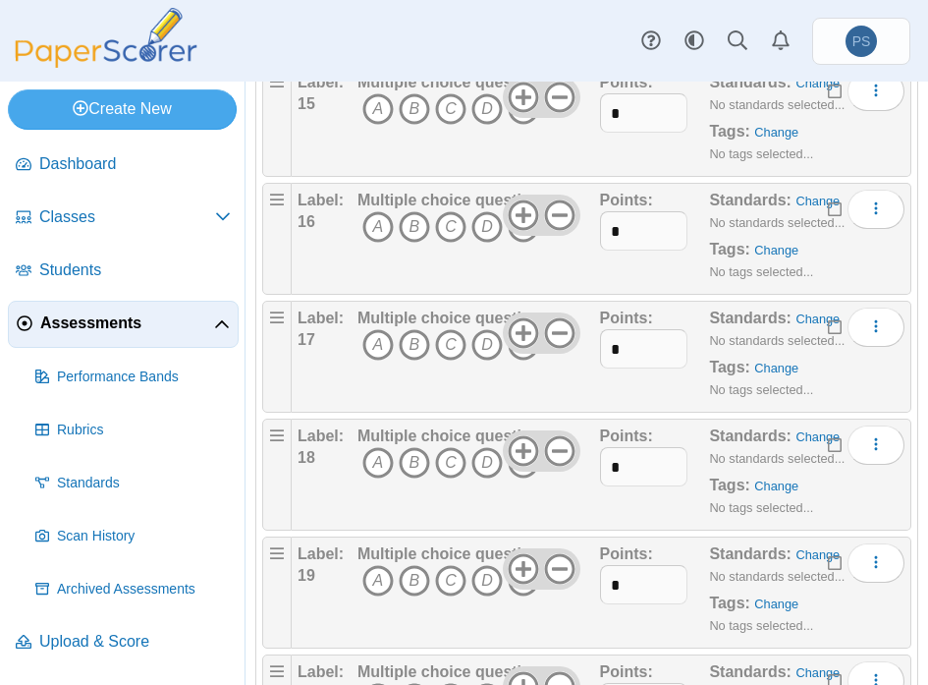
scroll to position [2777, 0]
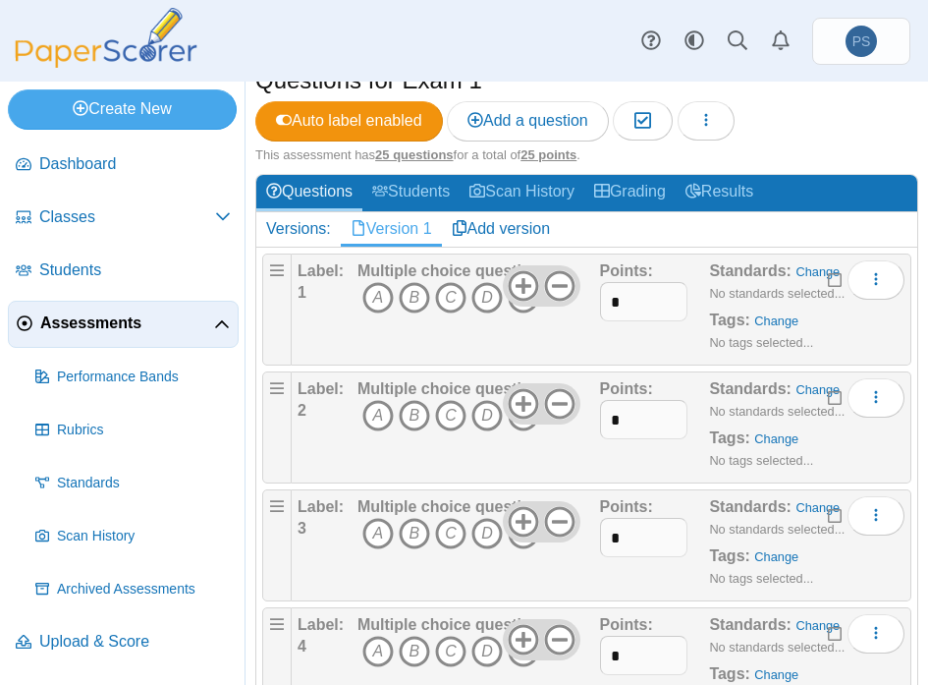
scroll to position [0, 0]
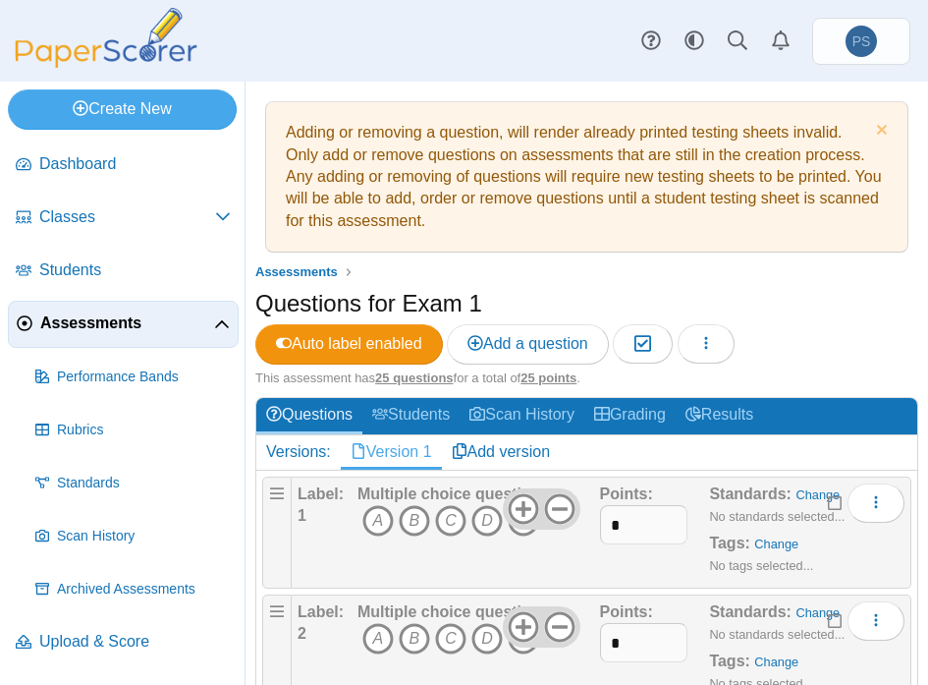
click at [493, 345] on span "Add a question" at bounding box center [528, 343] width 121 height 17
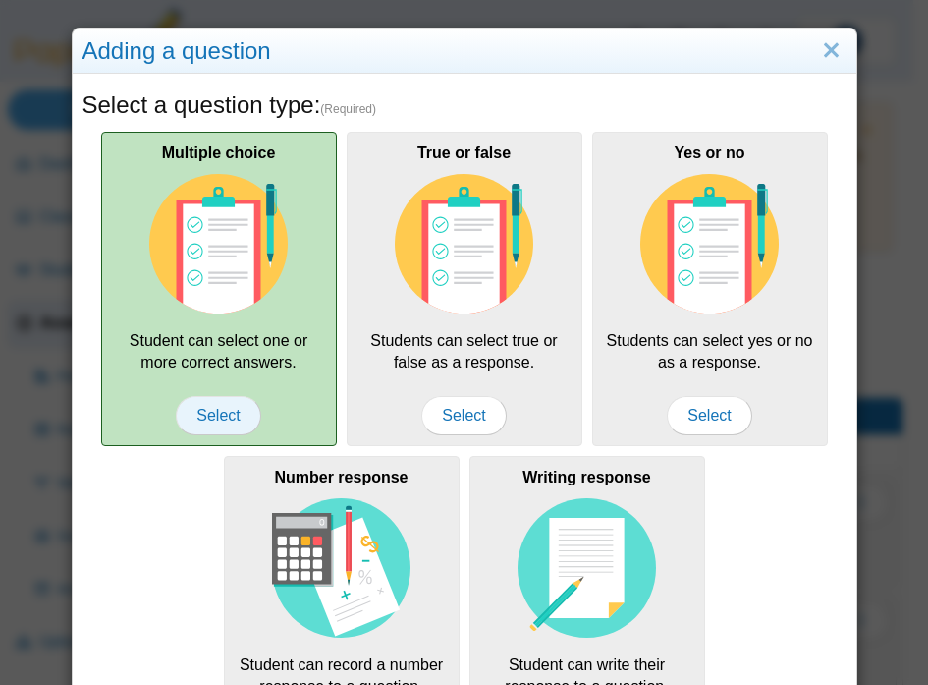
click at [218, 412] on span "Select" at bounding box center [218, 415] width 84 height 39
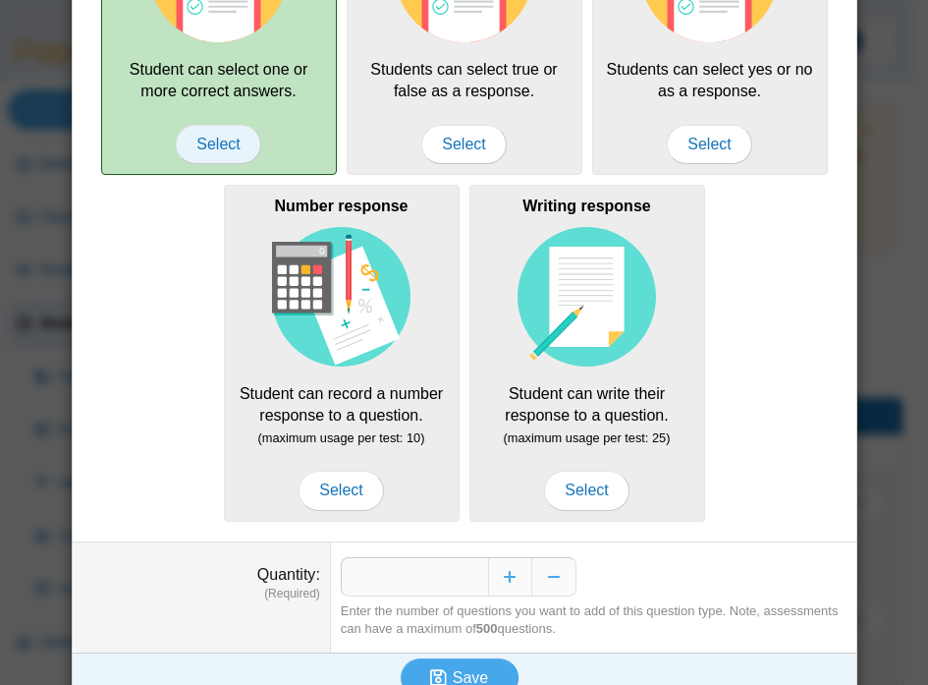
scroll to position [295, 0]
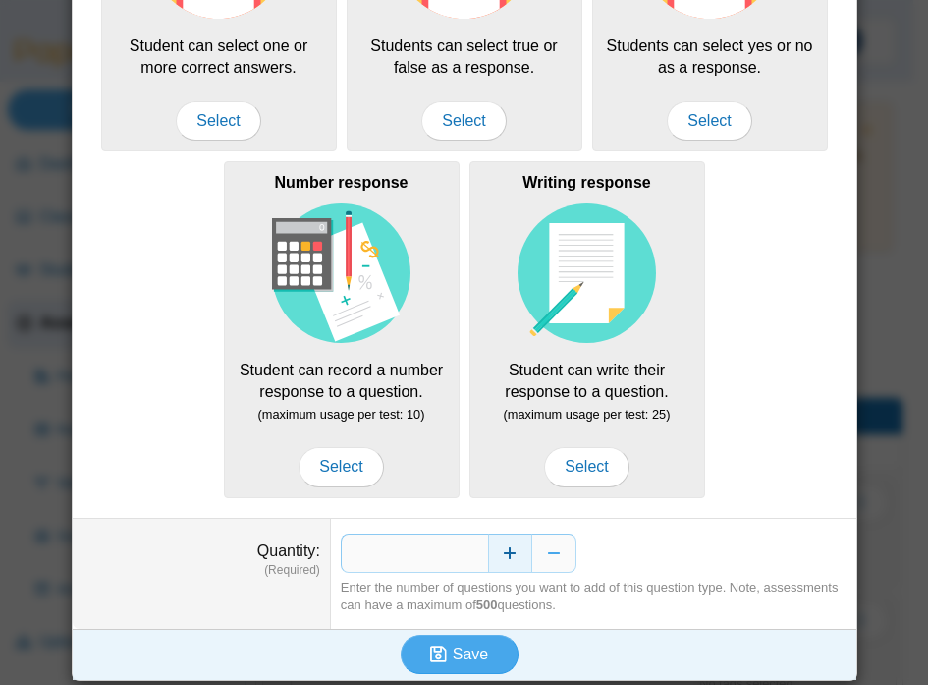
click at [510, 553] on button "Increase" at bounding box center [510, 552] width 44 height 39
type input "*"
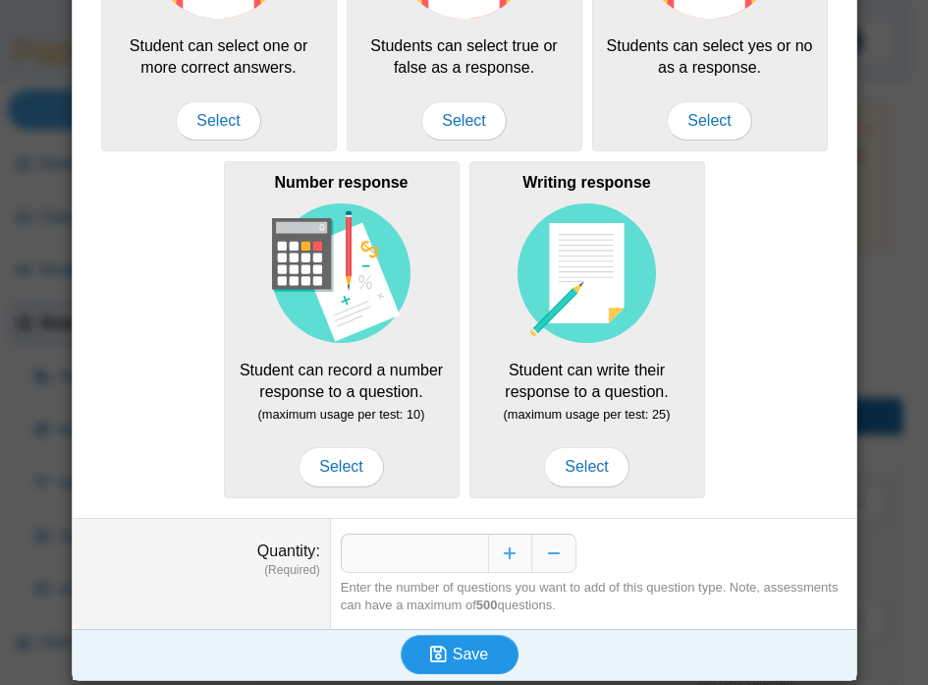
click at [473, 648] on span "Save" at bounding box center [470, 653] width 35 height 17
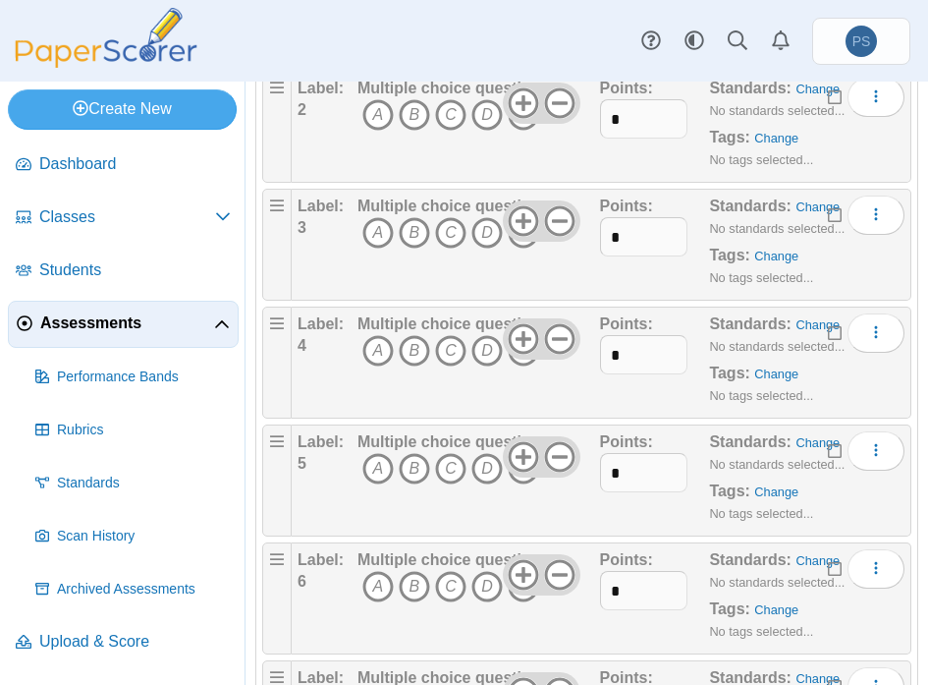
scroll to position [295, 0]
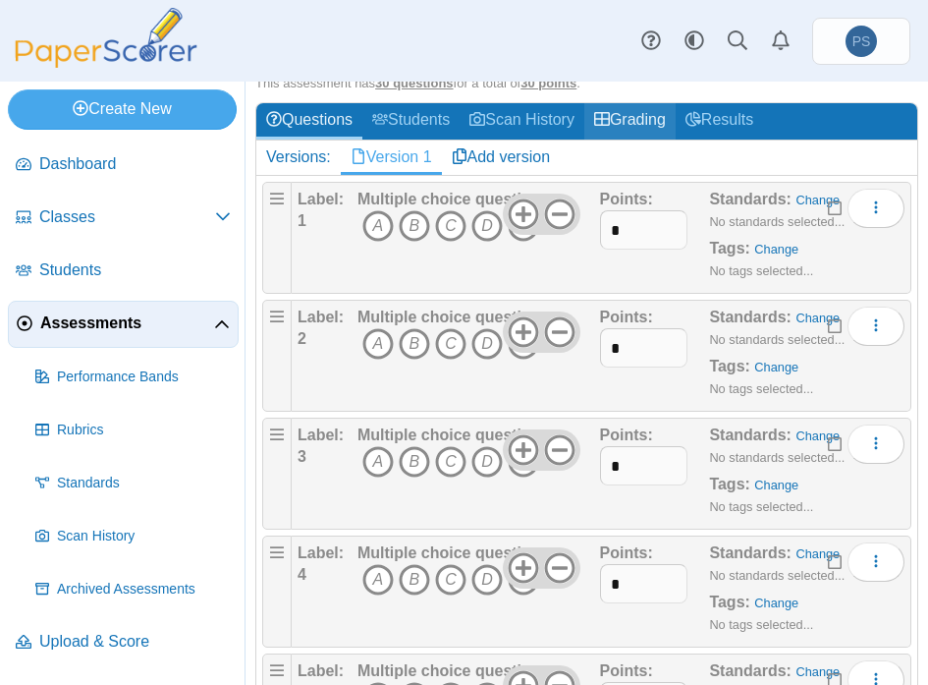
click at [635, 111] on link "Grading" at bounding box center [630, 121] width 91 height 36
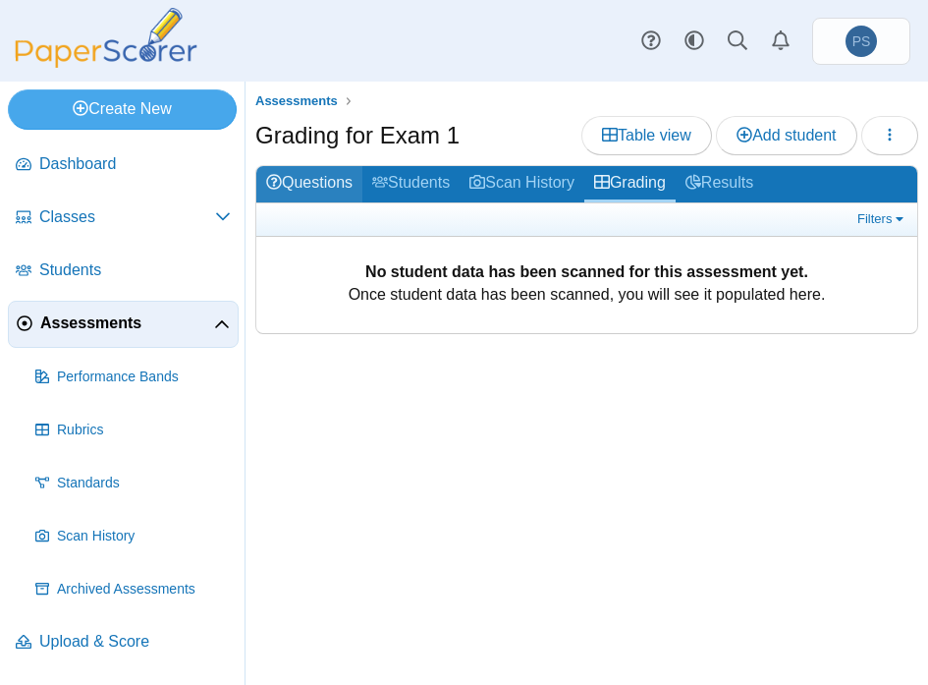
click at [311, 193] on link "Questions" at bounding box center [309, 184] width 106 height 36
